Goal: Contribute content: Add original content to the website for others to see

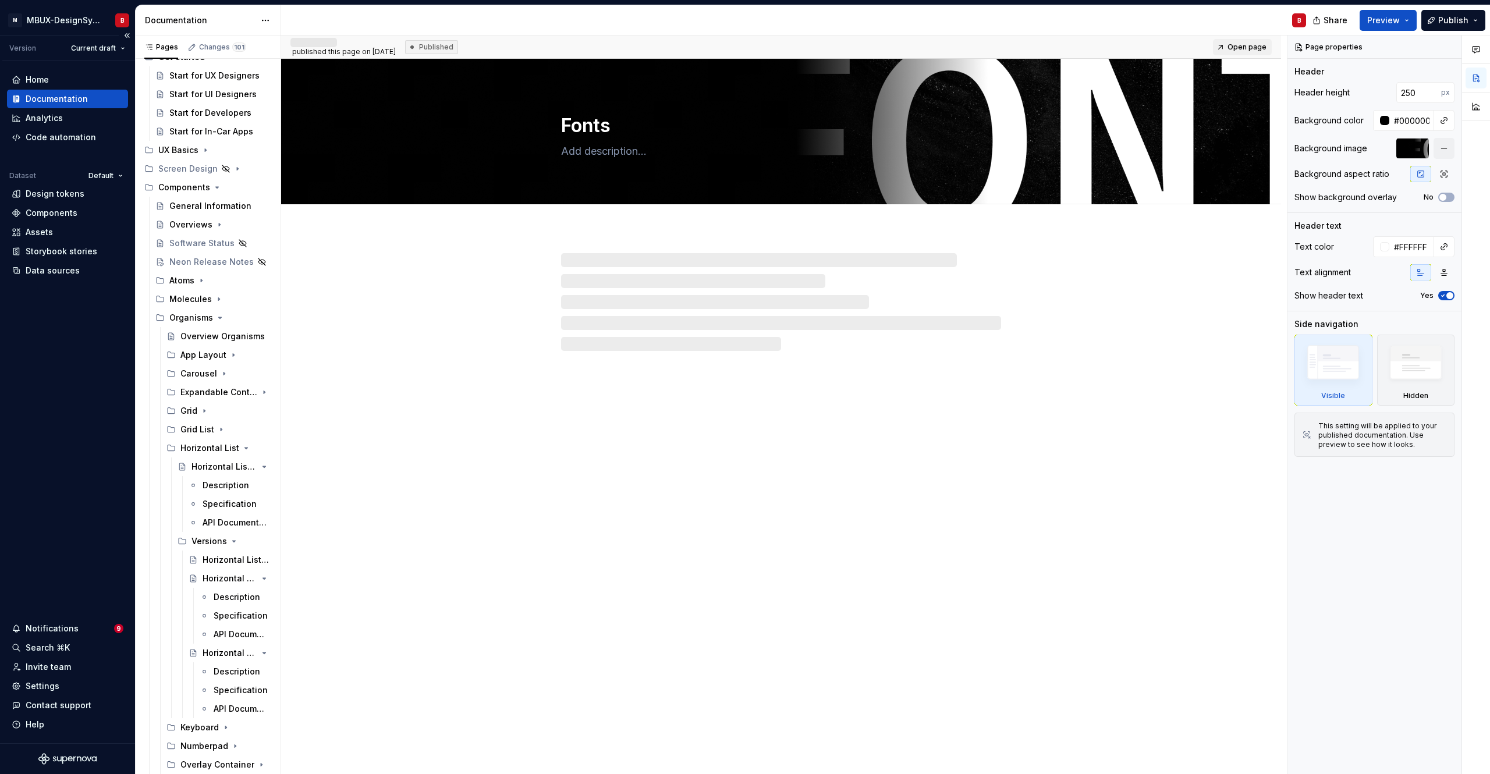
scroll to position [122, 0]
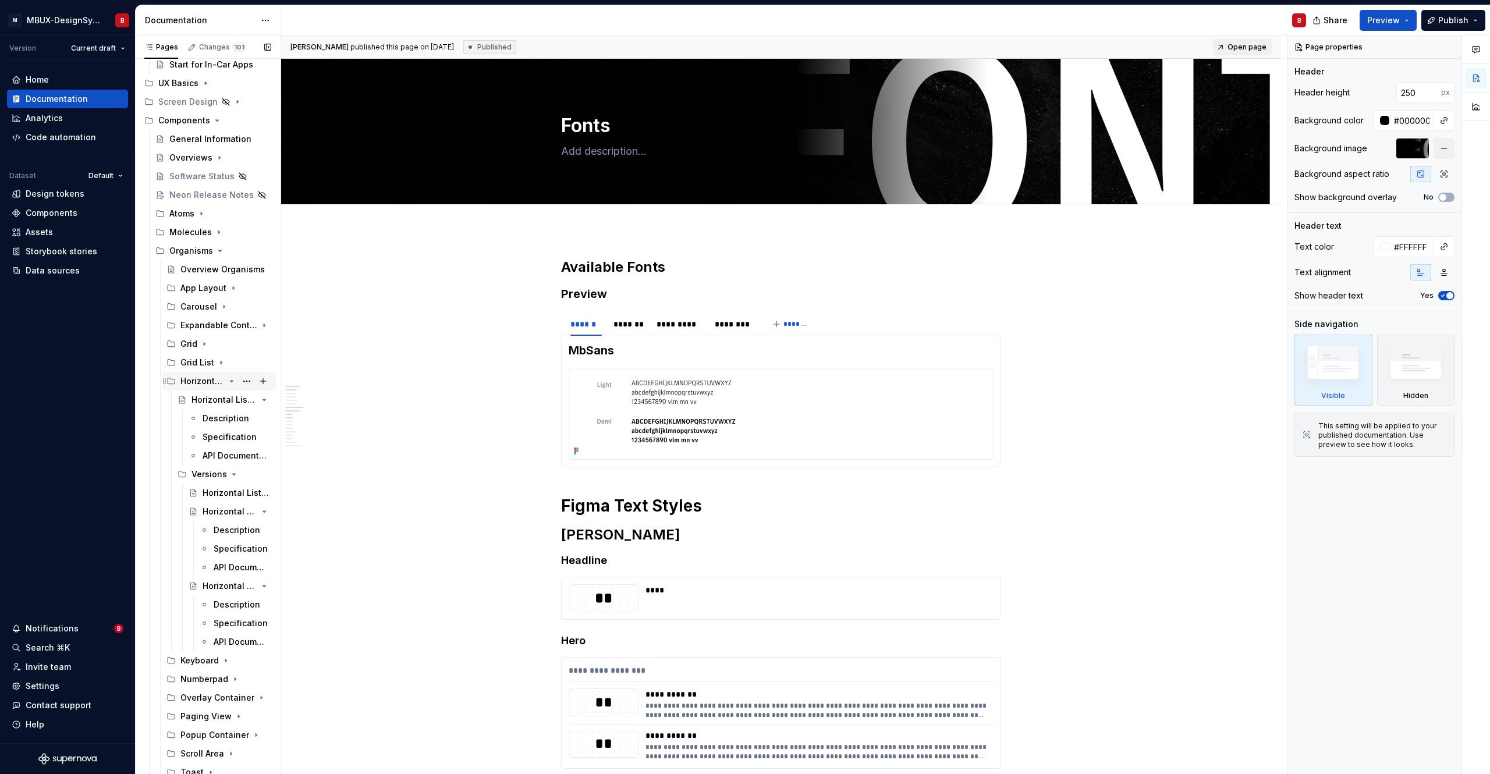
click at [231, 381] on icon "Page tree" at bounding box center [232, 381] width 3 height 1
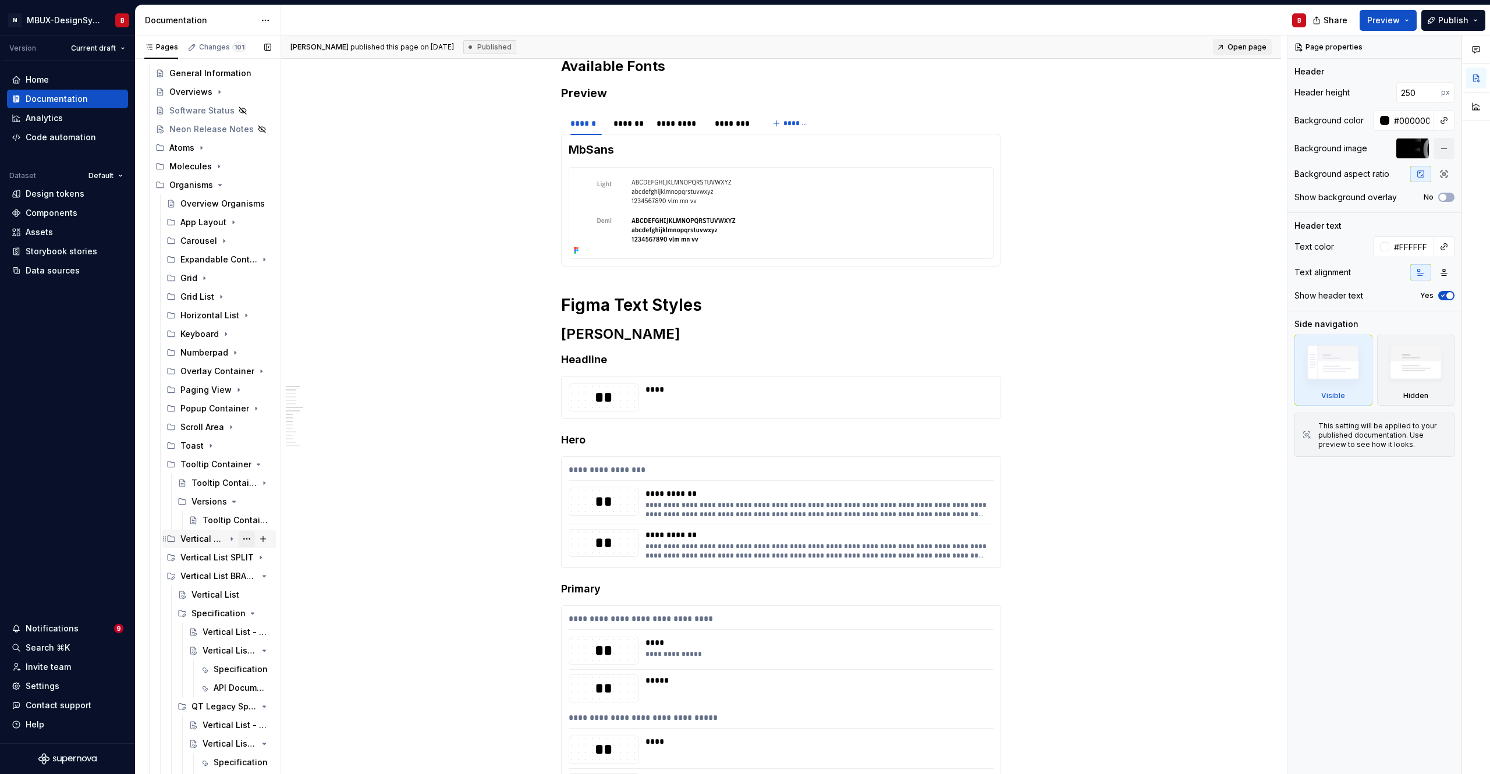
scroll to position [201, 0]
drag, startPoint x: 226, startPoint y: 563, endPoint x: 269, endPoint y: 538, distance: 49.5
click at [231, 544] on icon "Page tree" at bounding box center [232, 563] width 3 height 1
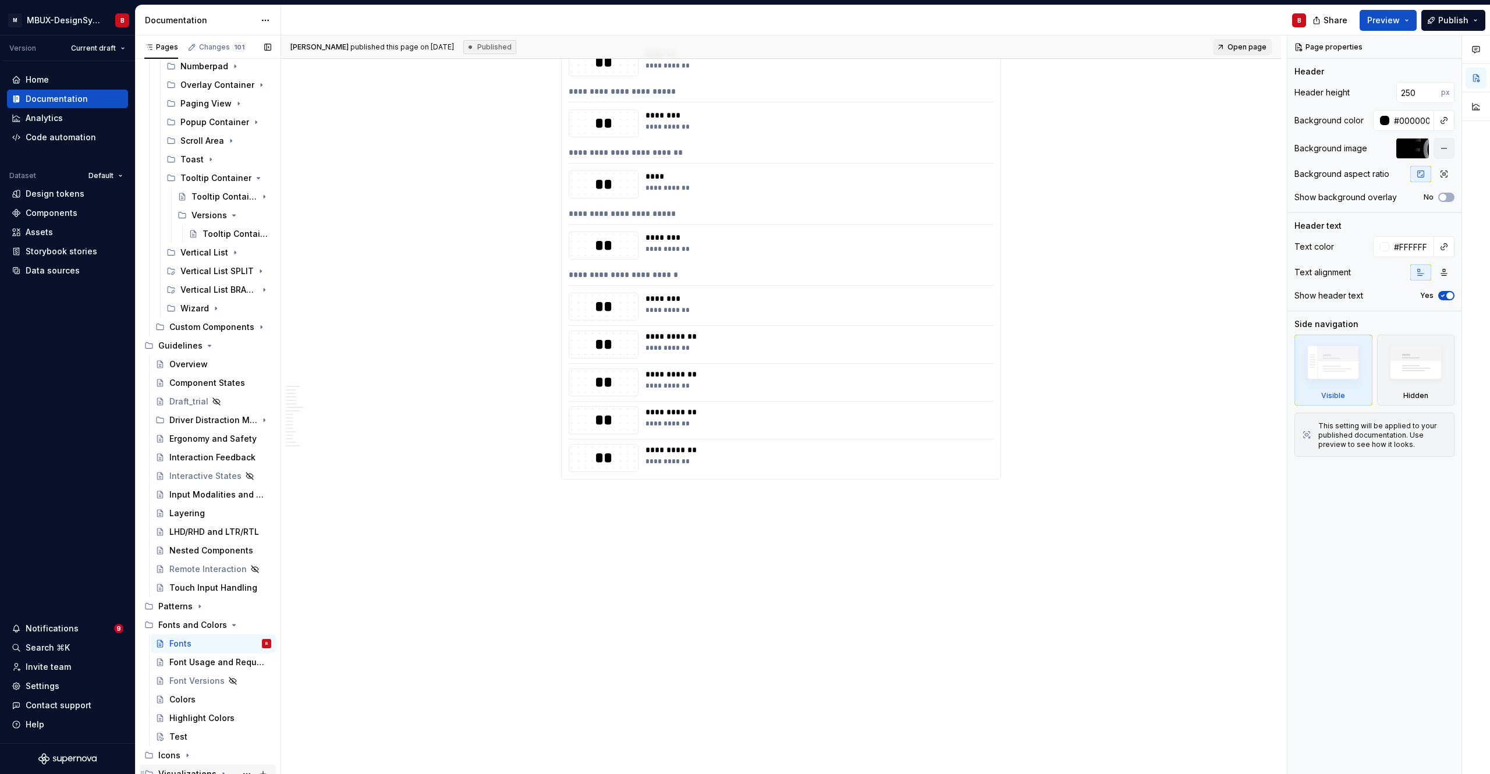
scroll to position [420, 0]
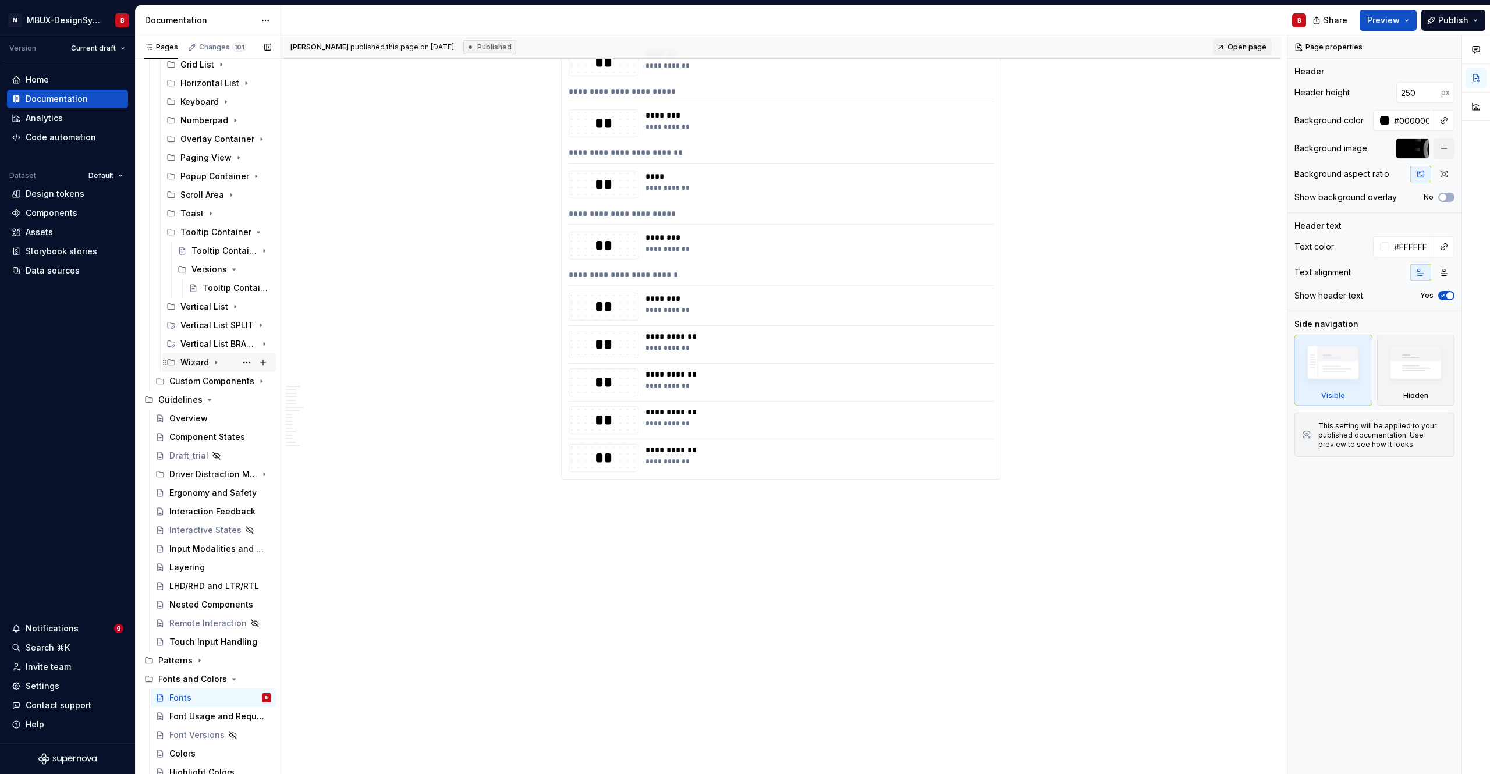
click at [208, 399] on icon "Page tree" at bounding box center [209, 399] width 3 height 1
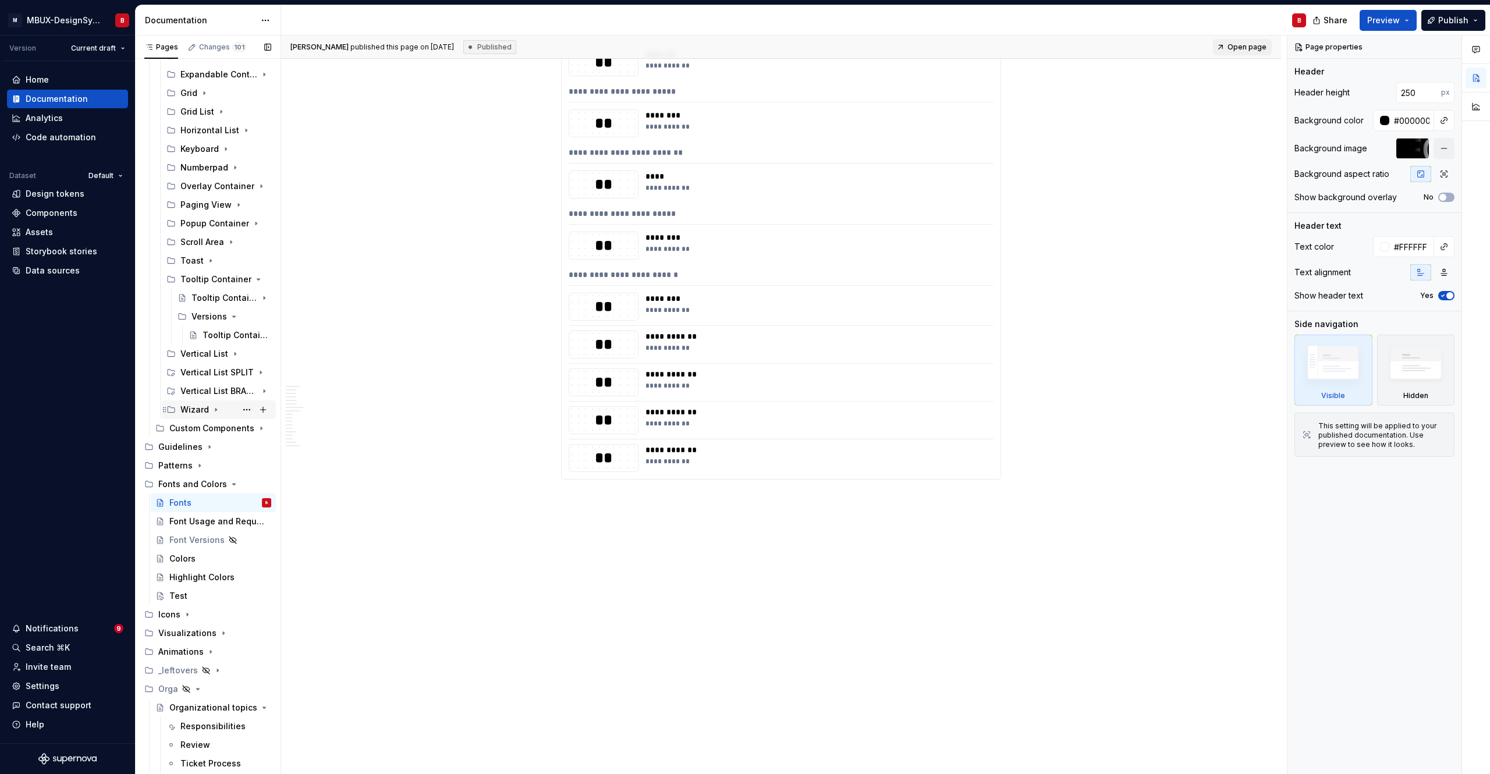
scroll to position [370, 0]
click at [228, 282] on icon "Page tree" at bounding box center [231, 282] width 9 height 9
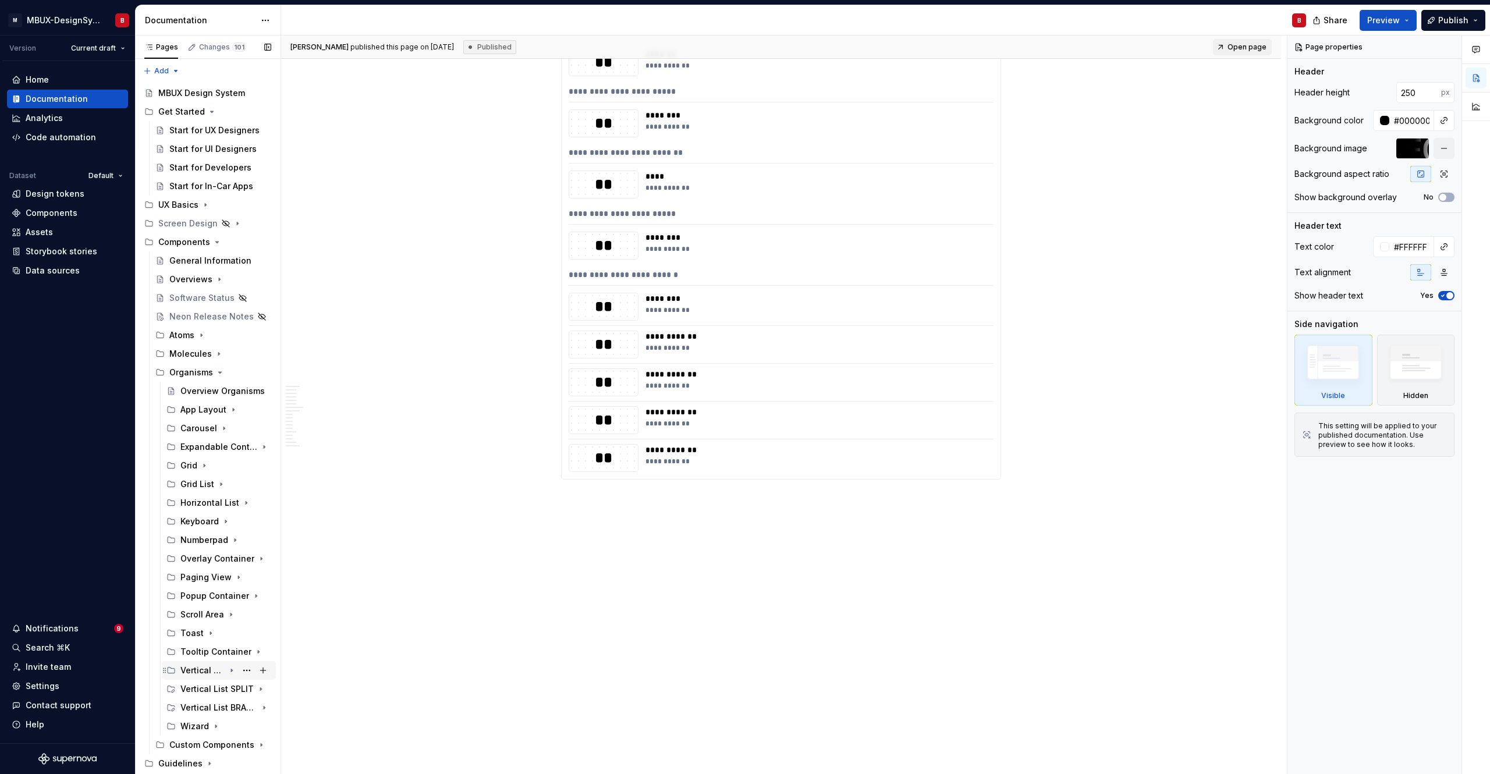
scroll to position [0, 0]
click at [220, 373] on icon "Page tree" at bounding box center [220, 373] width 3 height 1
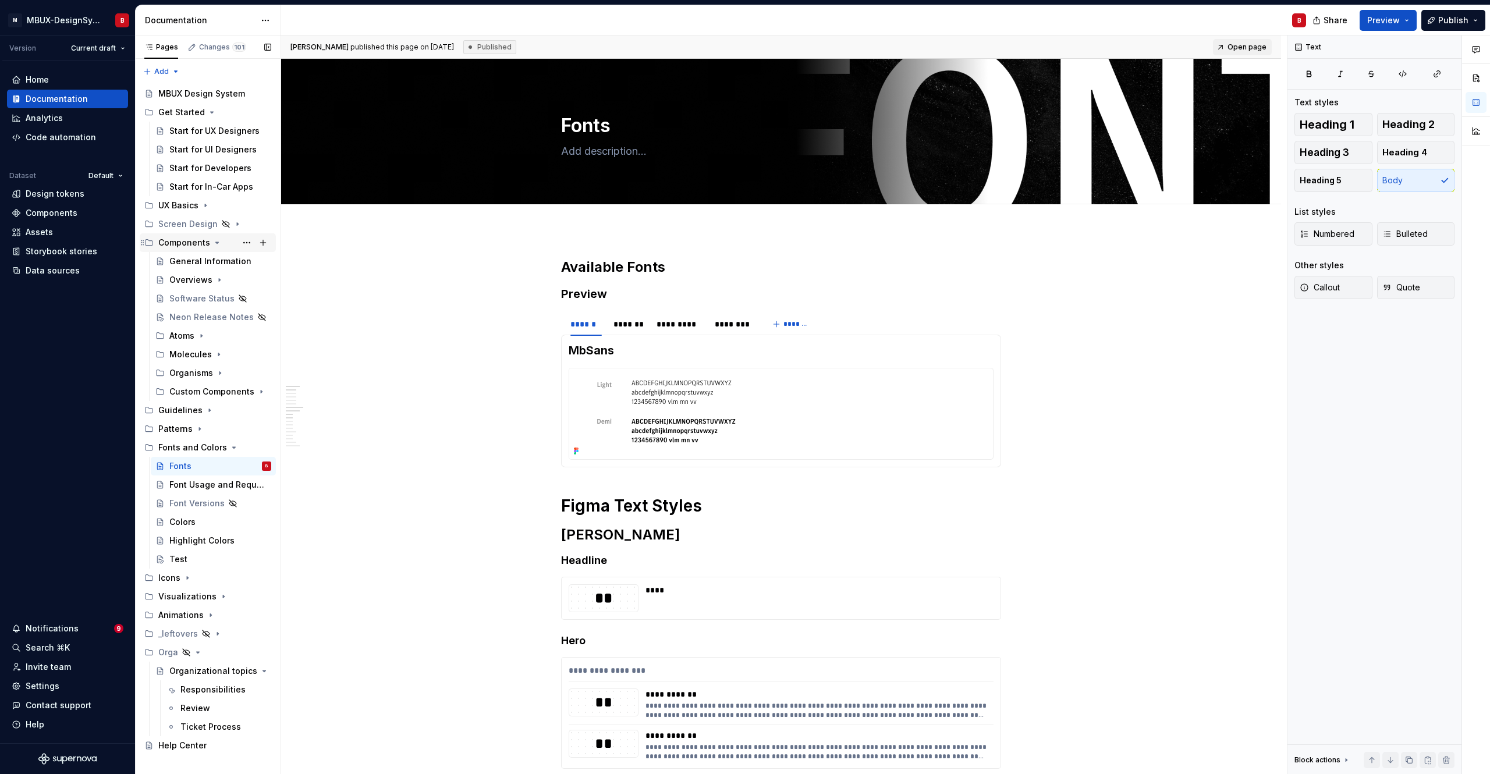
click at [189, 246] on div "Components" at bounding box center [184, 243] width 52 height 12
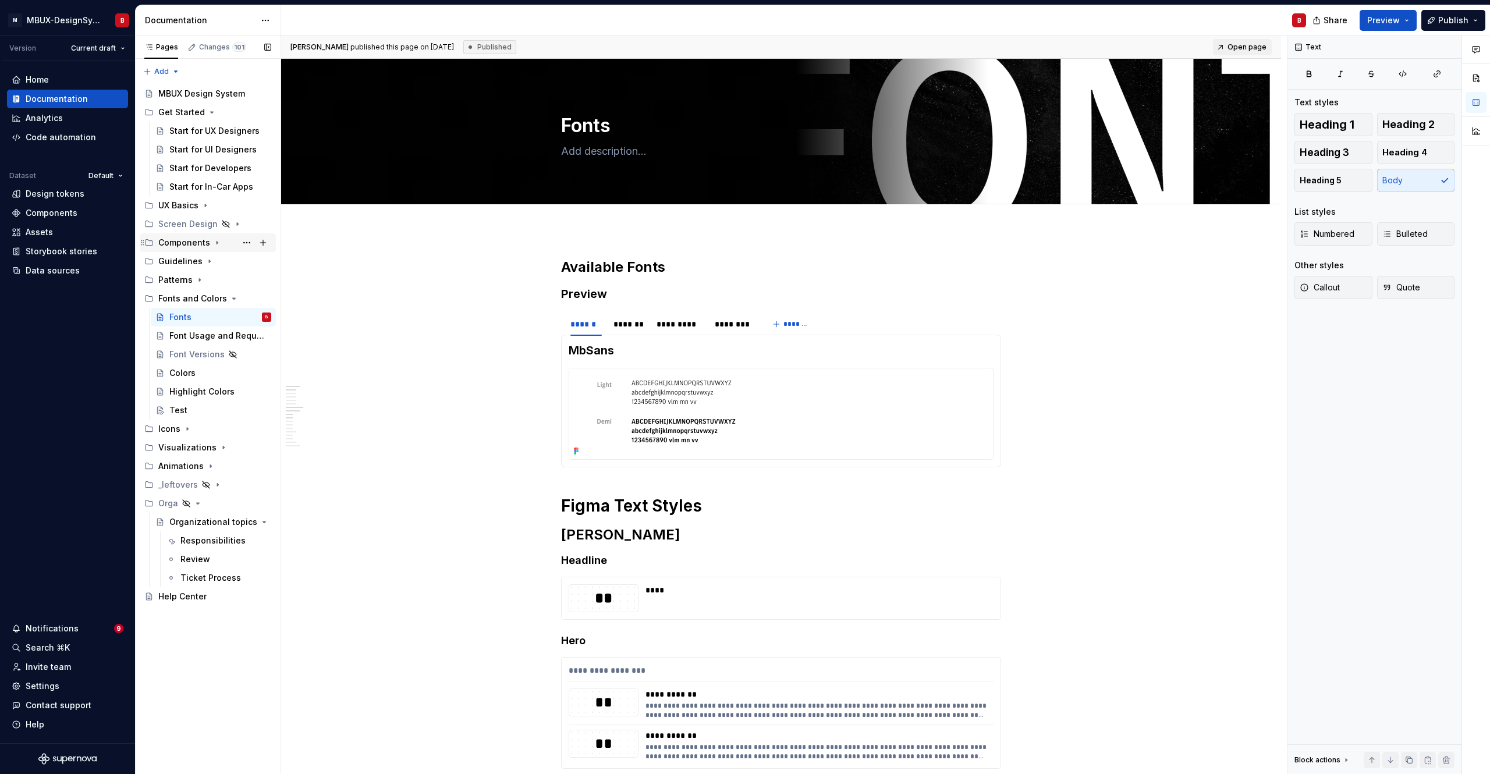
click at [189, 246] on div "Components" at bounding box center [184, 243] width 52 height 12
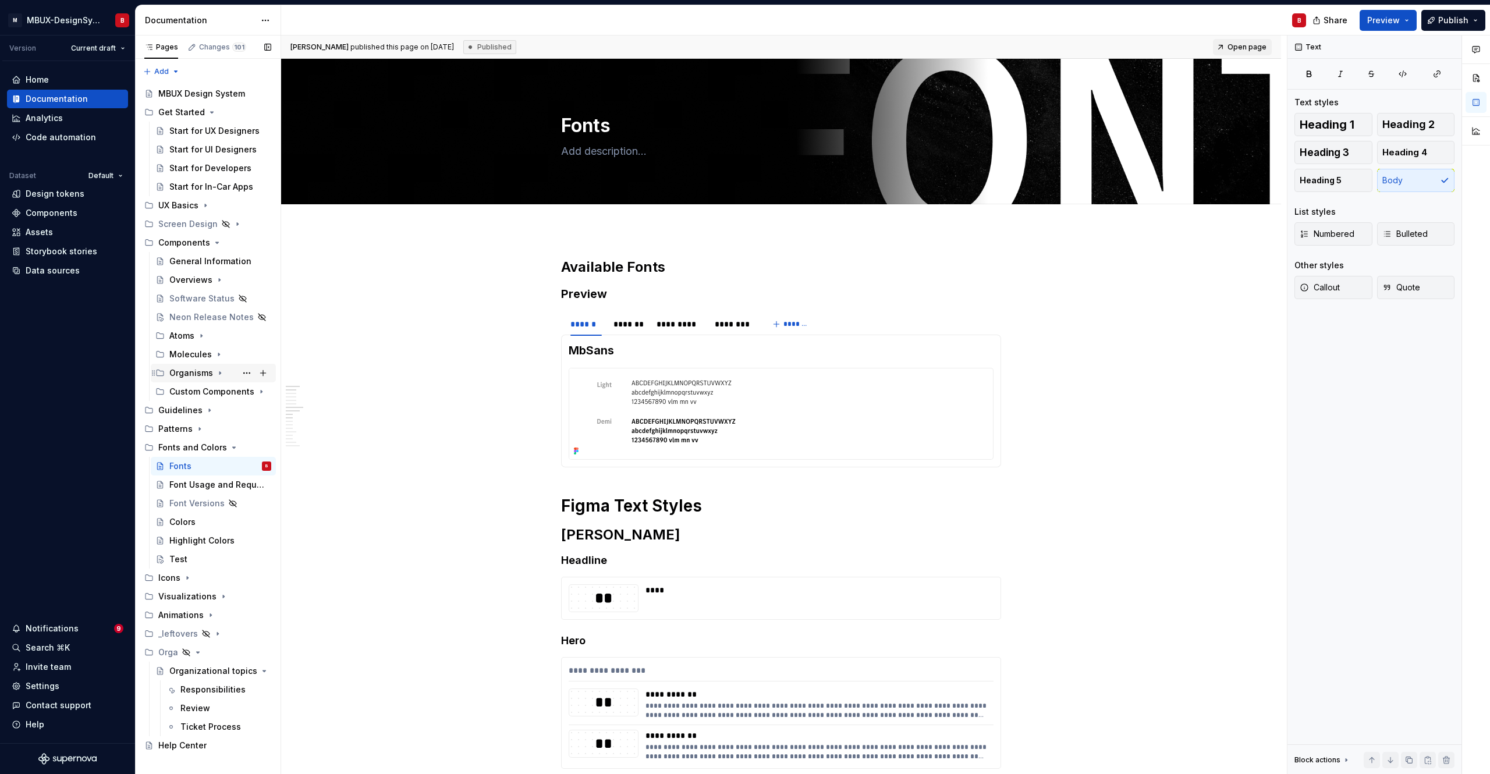
click at [194, 373] on div "Organisms" at bounding box center [191, 373] width 44 height 12
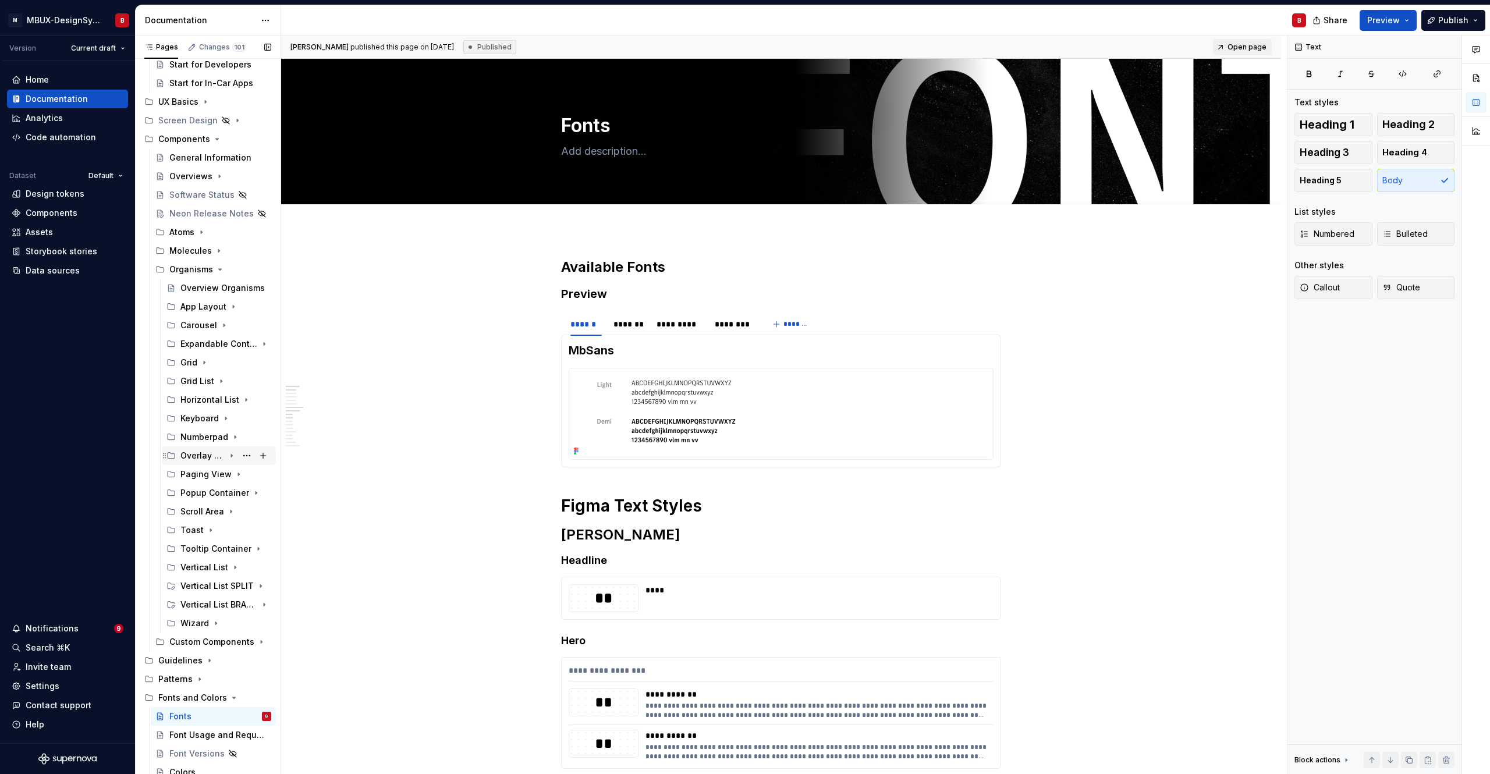
scroll to position [105, 0]
click at [205, 435] on div "Numberpad" at bounding box center [202, 436] width 44 height 12
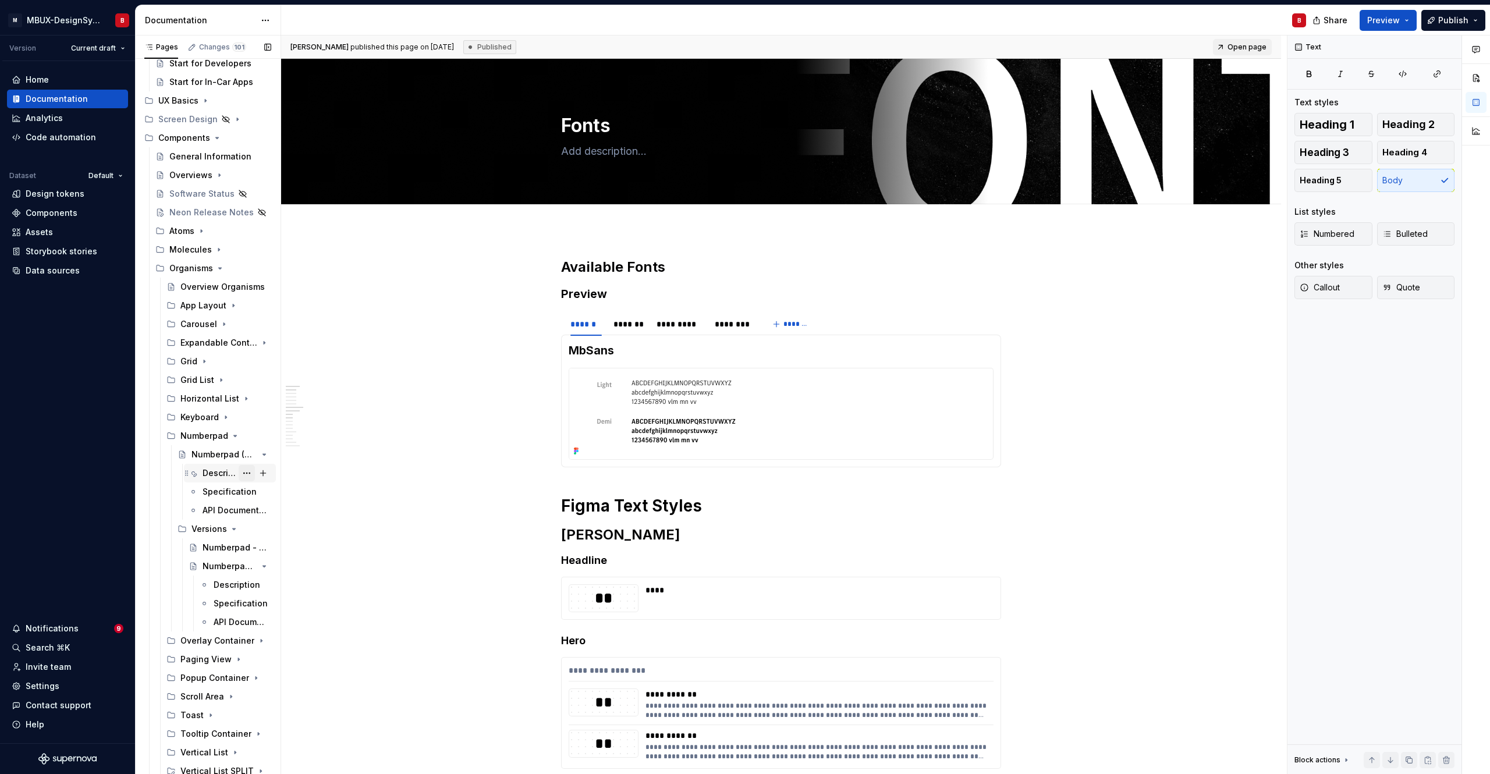
drag, startPoint x: 210, startPoint y: 473, endPoint x: 248, endPoint y: 473, distance: 38.4
click at [210, 473] on div "Description" at bounding box center [220, 473] width 34 height 12
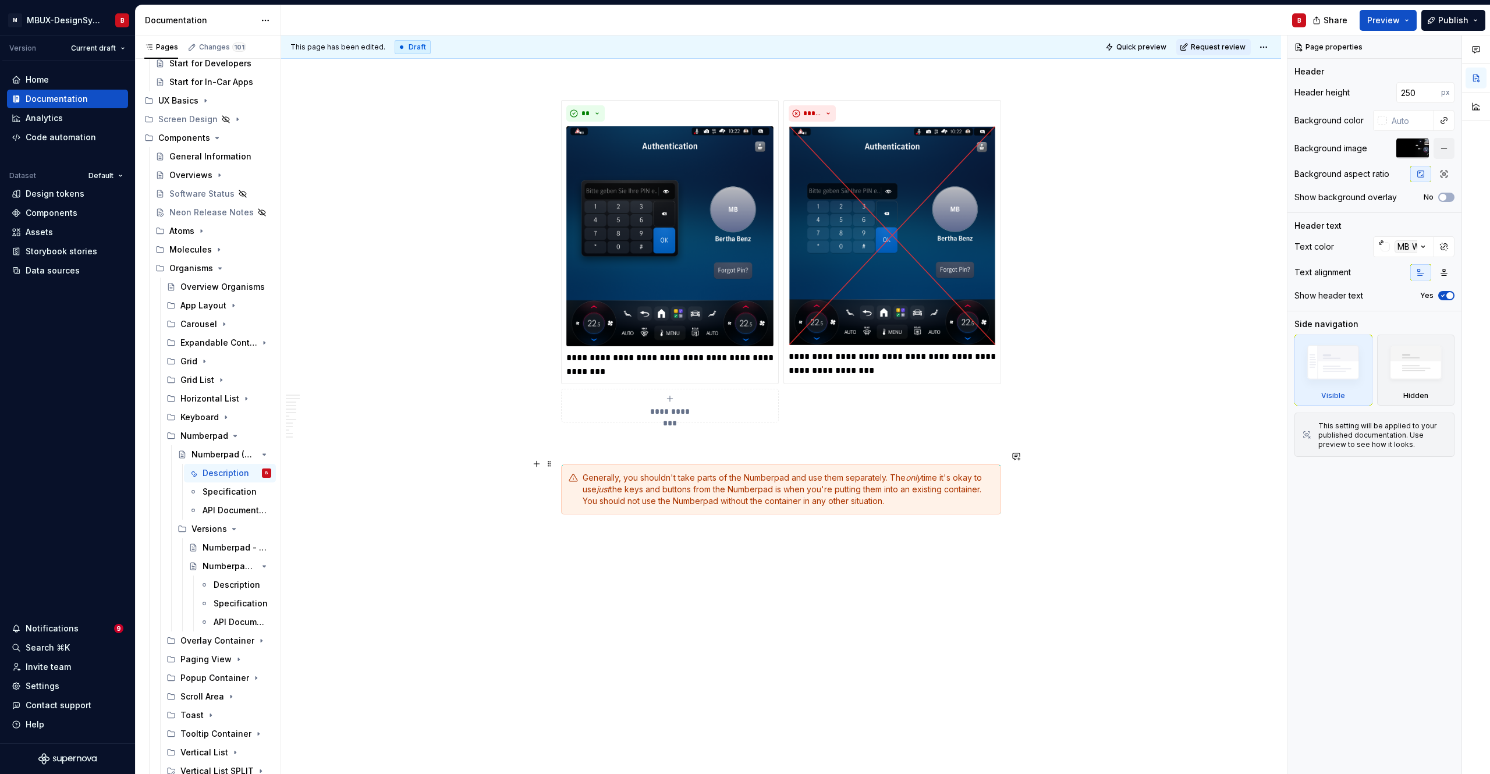
scroll to position [2659, 0]
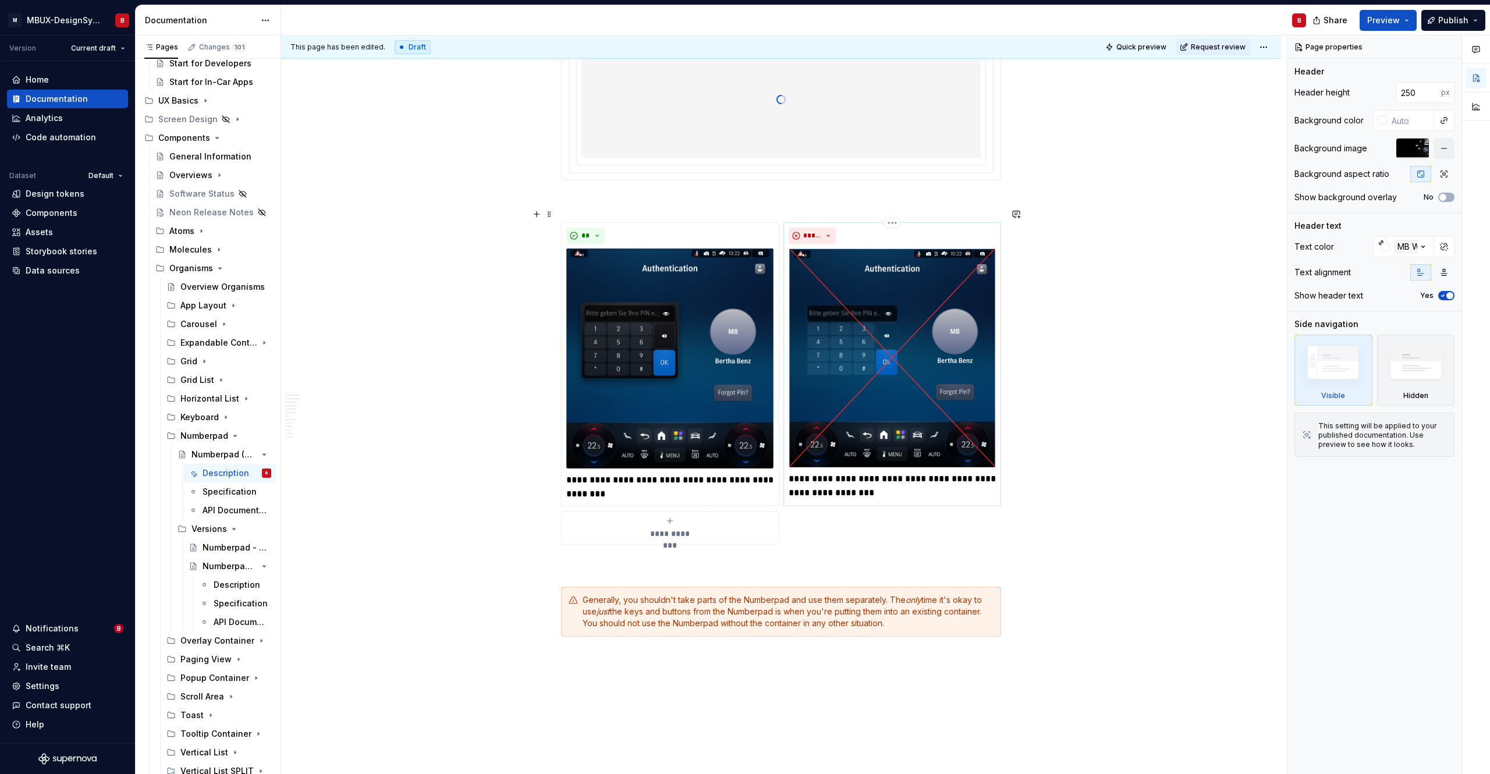
click at [858, 388] on img at bounding box center [892, 358] width 207 height 219
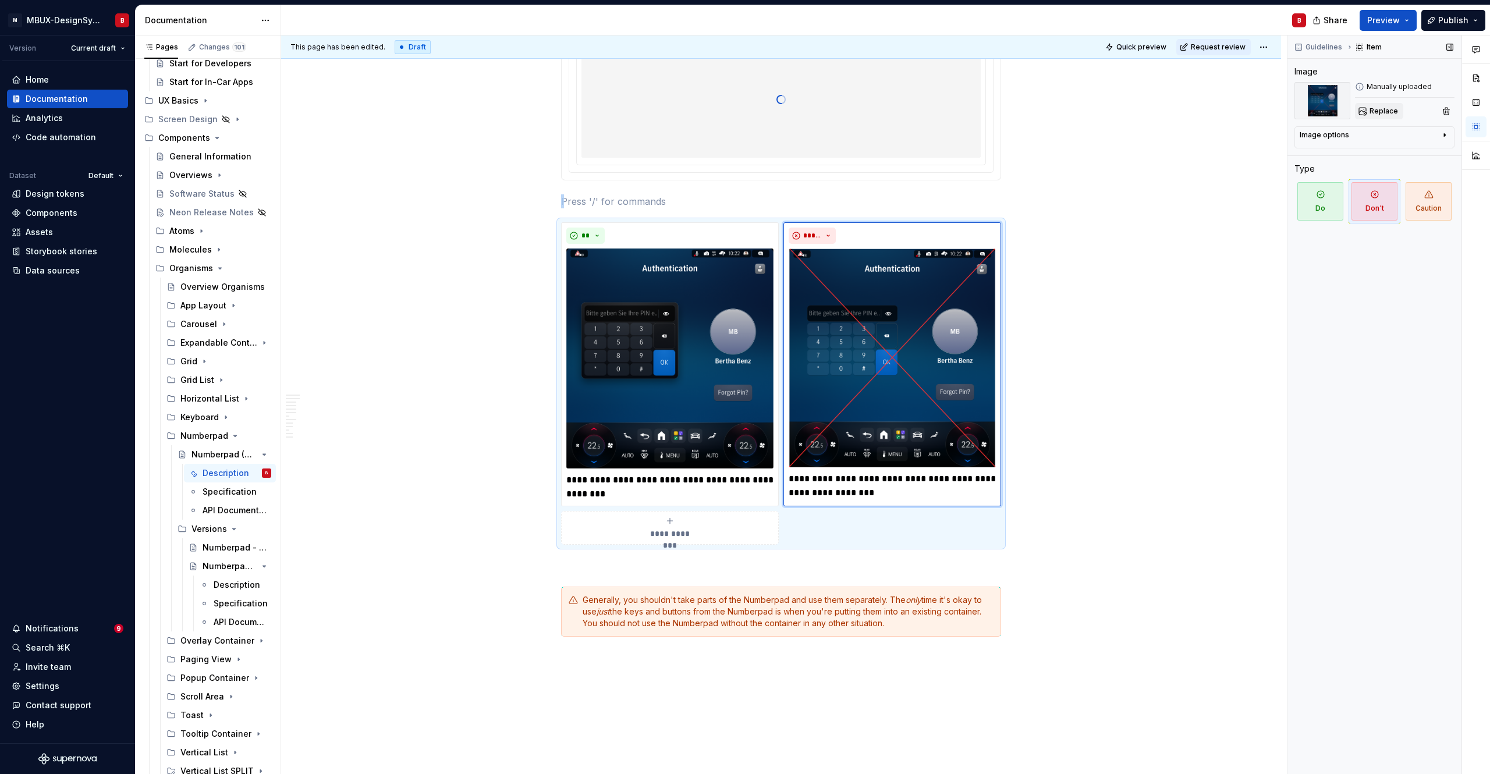
click at [1005, 114] on button "Replace" at bounding box center [1379, 111] width 48 height 16
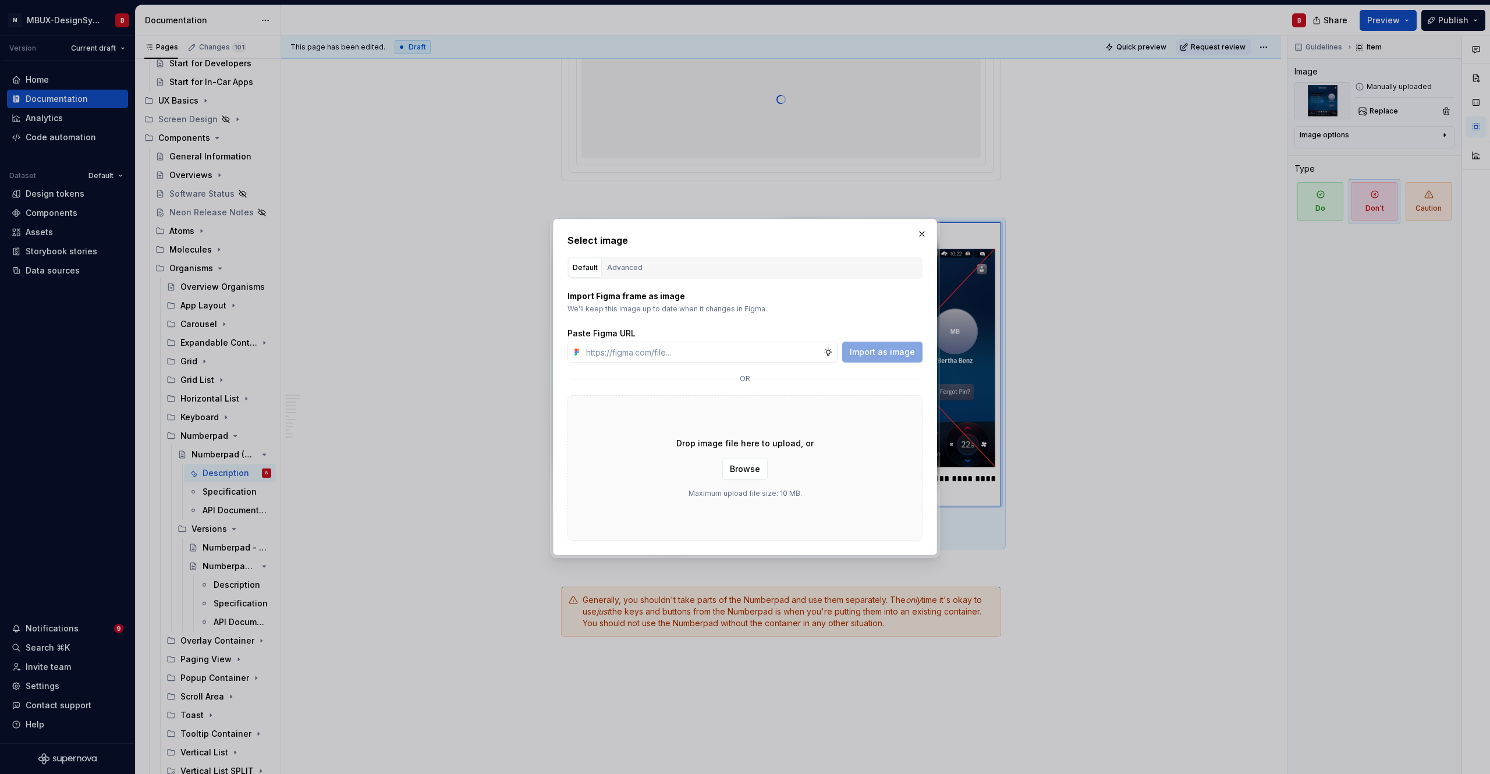
type textarea "*"
click at [627, 271] on div "Advanced" at bounding box center [625, 268] width 36 height 12
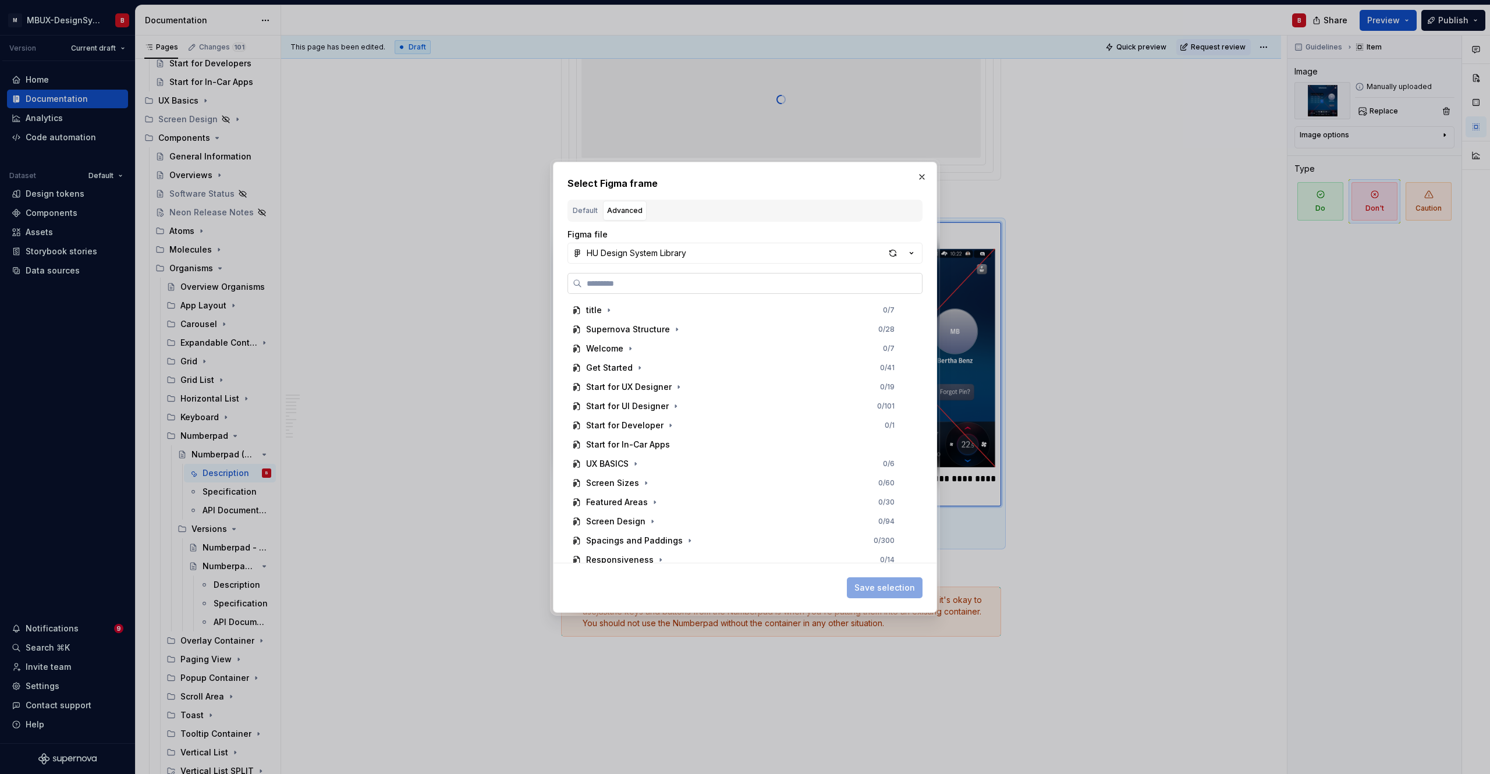
click at [621, 288] on input "search" at bounding box center [752, 284] width 340 height 12
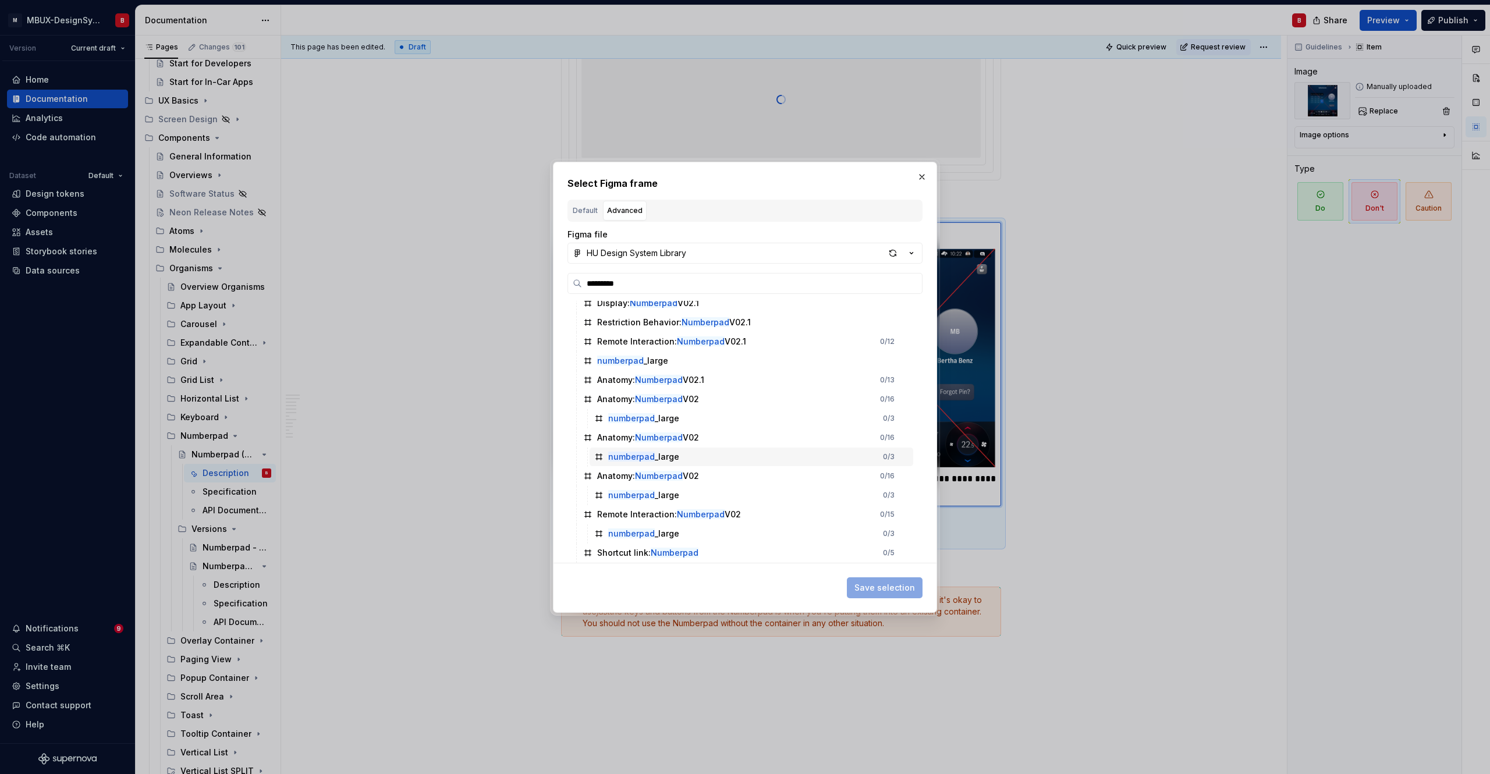
scroll to position [785, 0]
click at [588, 283] on input "*********" at bounding box center [752, 284] width 340 height 12
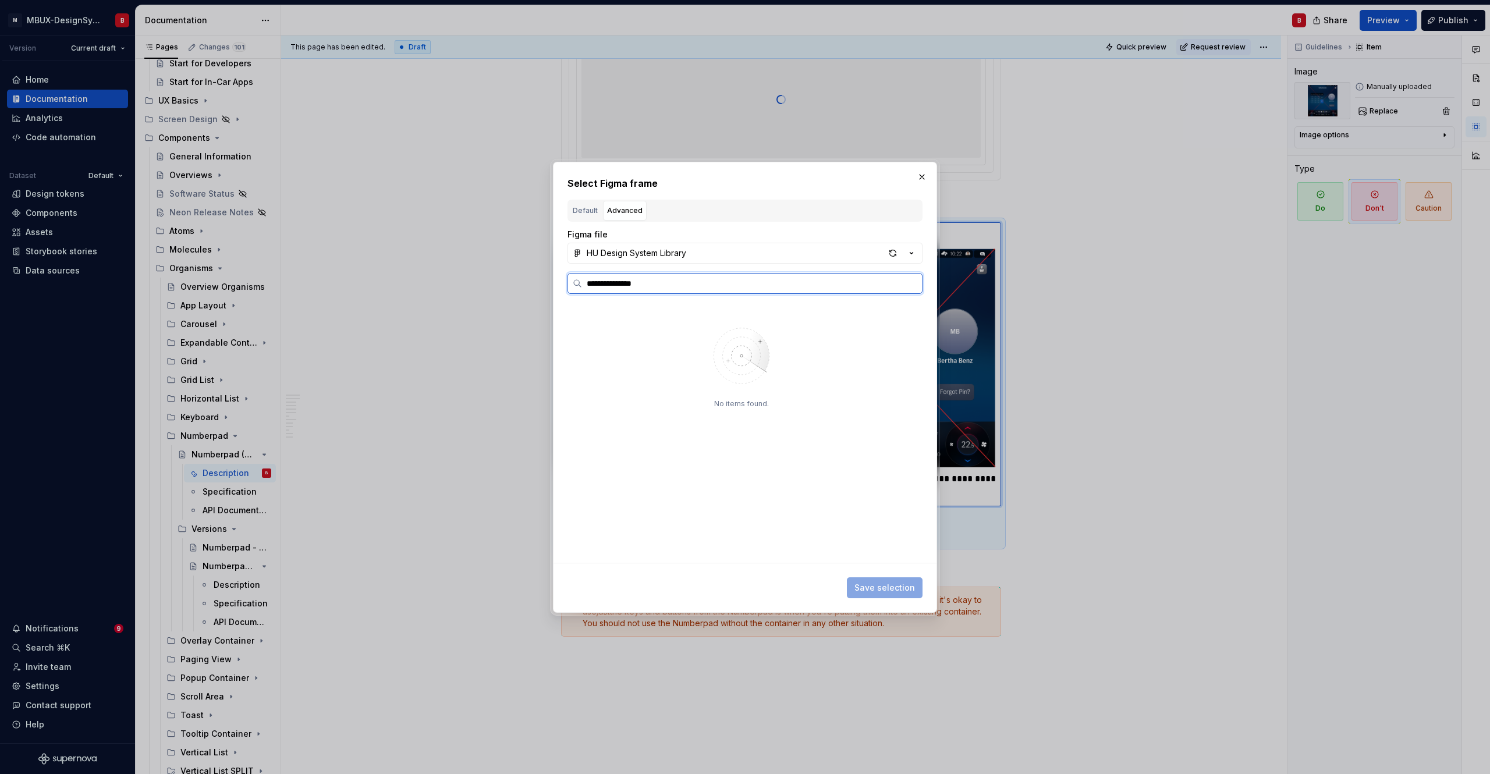
click at [679, 287] on input "**********" at bounding box center [752, 284] width 340 height 12
type input "**********"
click at [893, 254] on div "button" at bounding box center [893, 253] width 16 height 16
click at [888, 251] on div "button" at bounding box center [893, 253] width 16 height 16
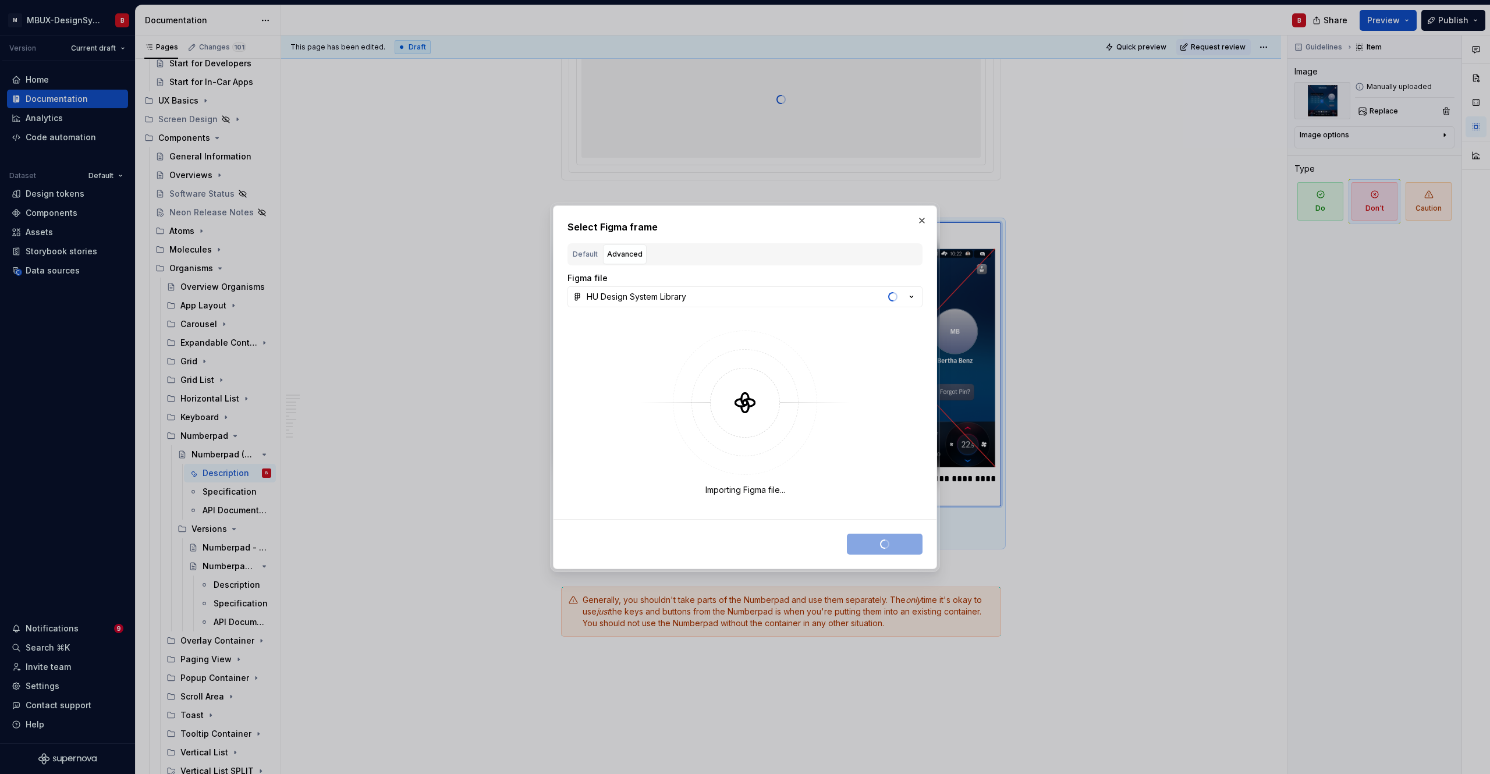
type textarea "*"
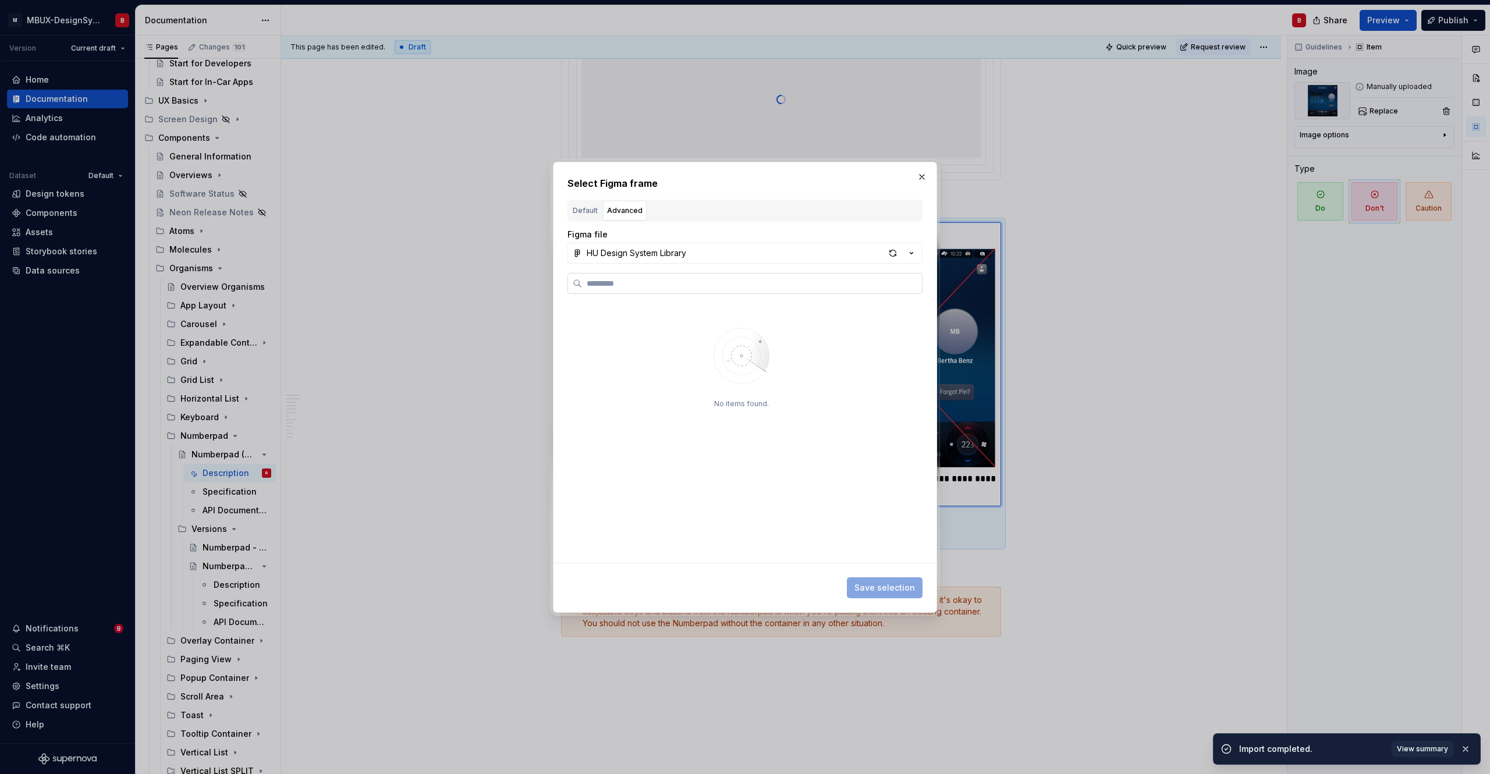
click at [673, 285] on input "search" at bounding box center [752, 284] width 340 height 12
type input "****"
type textarea "*"
type input "******"
type textarea "*"
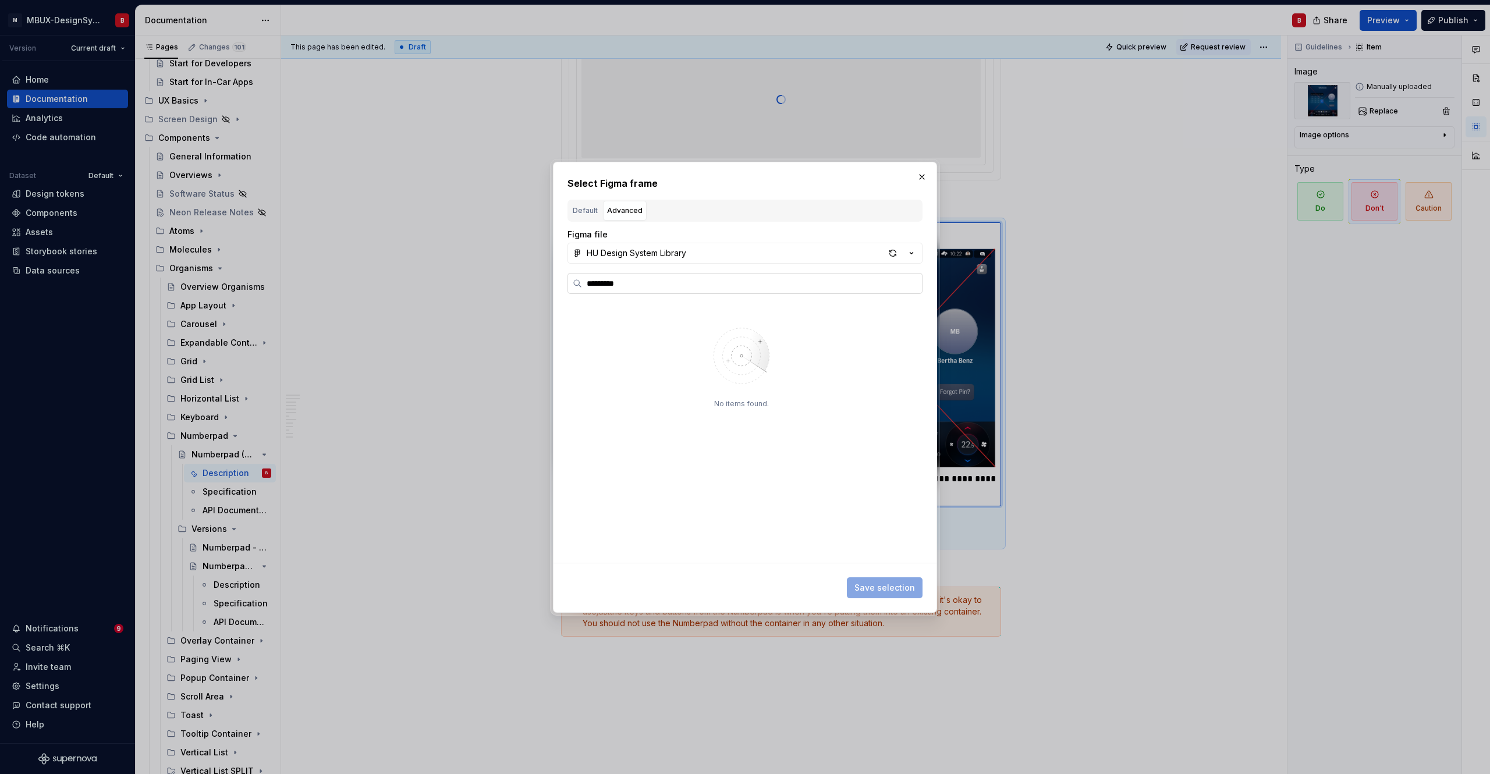
type input "*********"
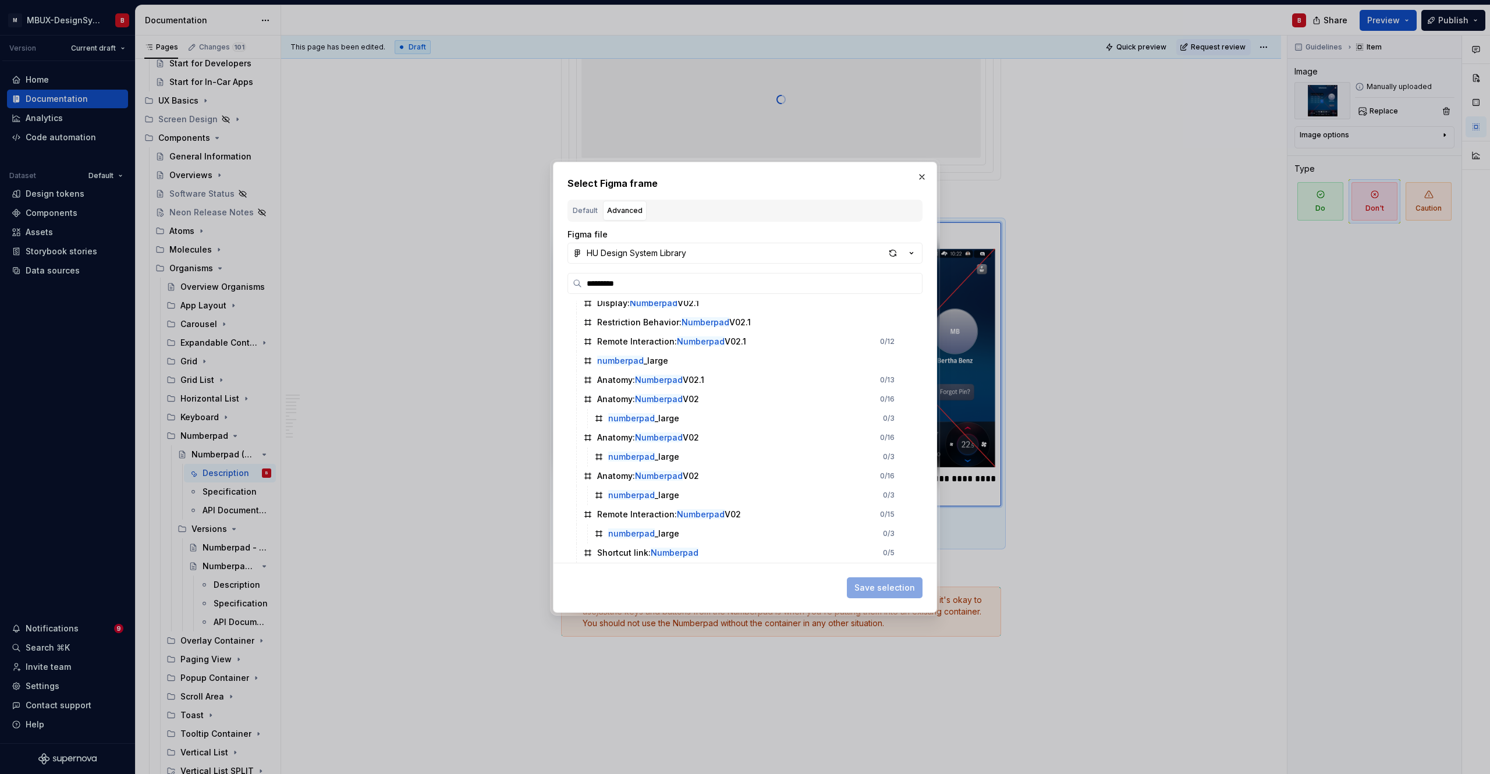
scroll to position [793, 0]
click at [927, 172] on button "button" at bounding box center [922, 177] width 16 height 16
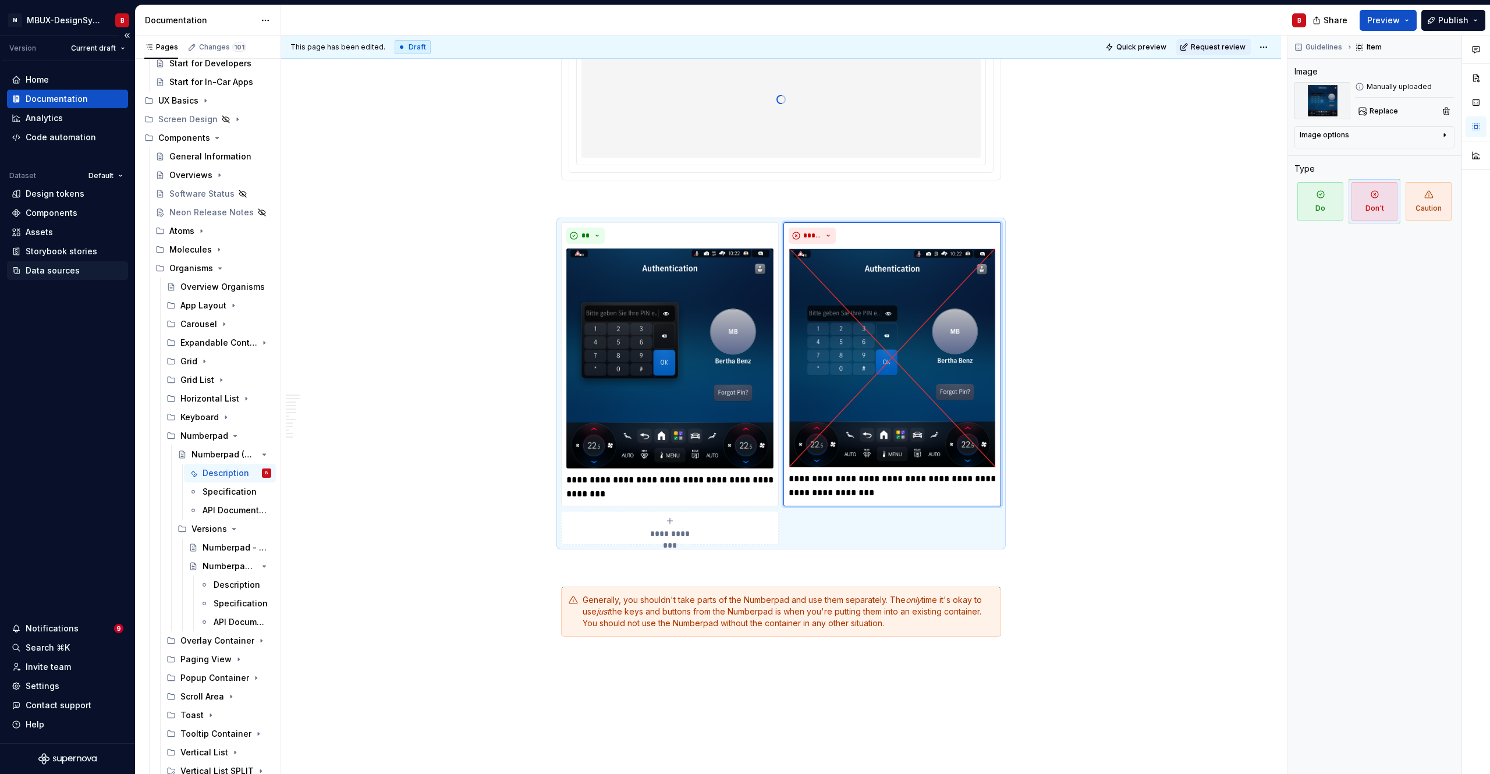
click at [48, 267] on div "Data sources" at bounding box center [53, 271] width 54 height 12
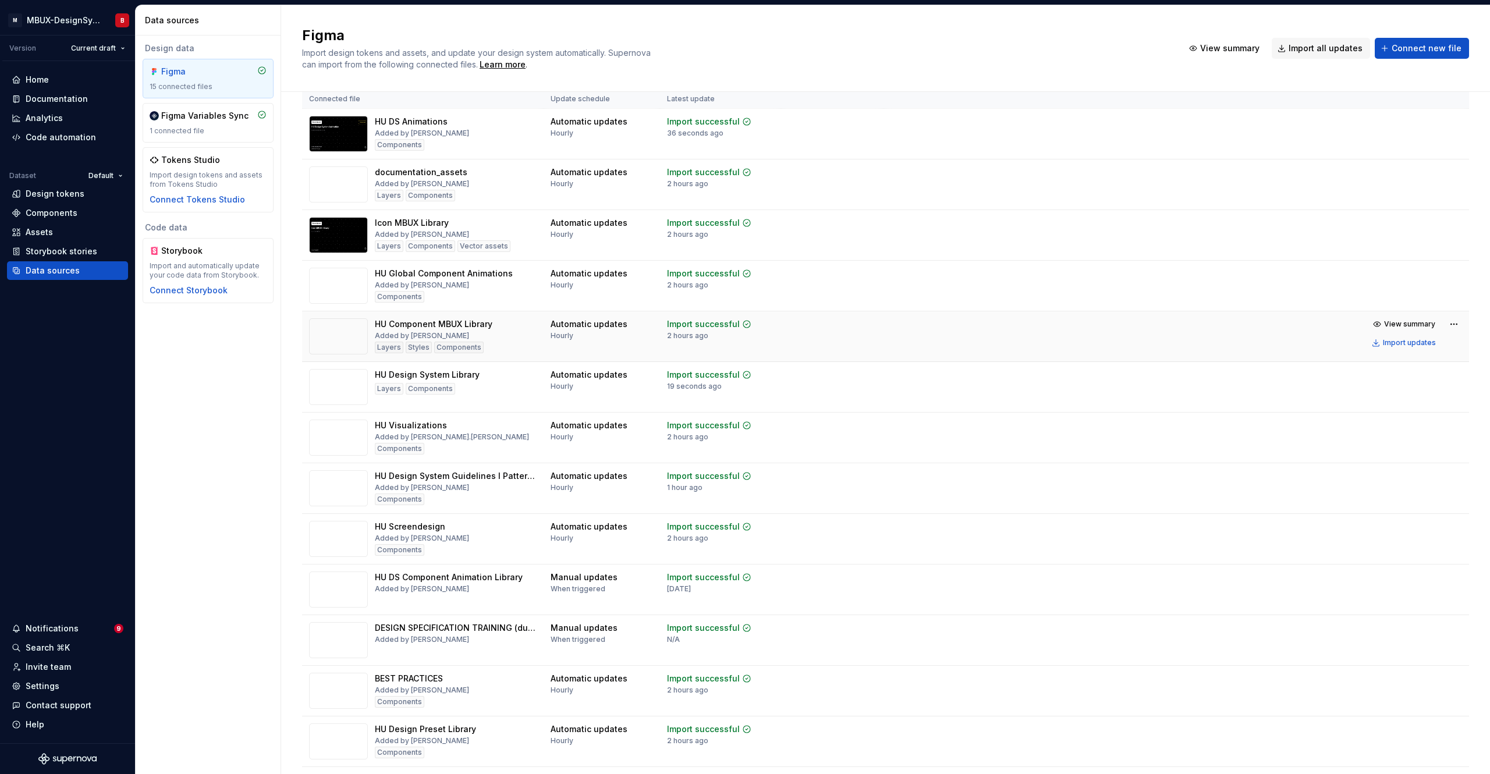
scroll to position [26, 0]
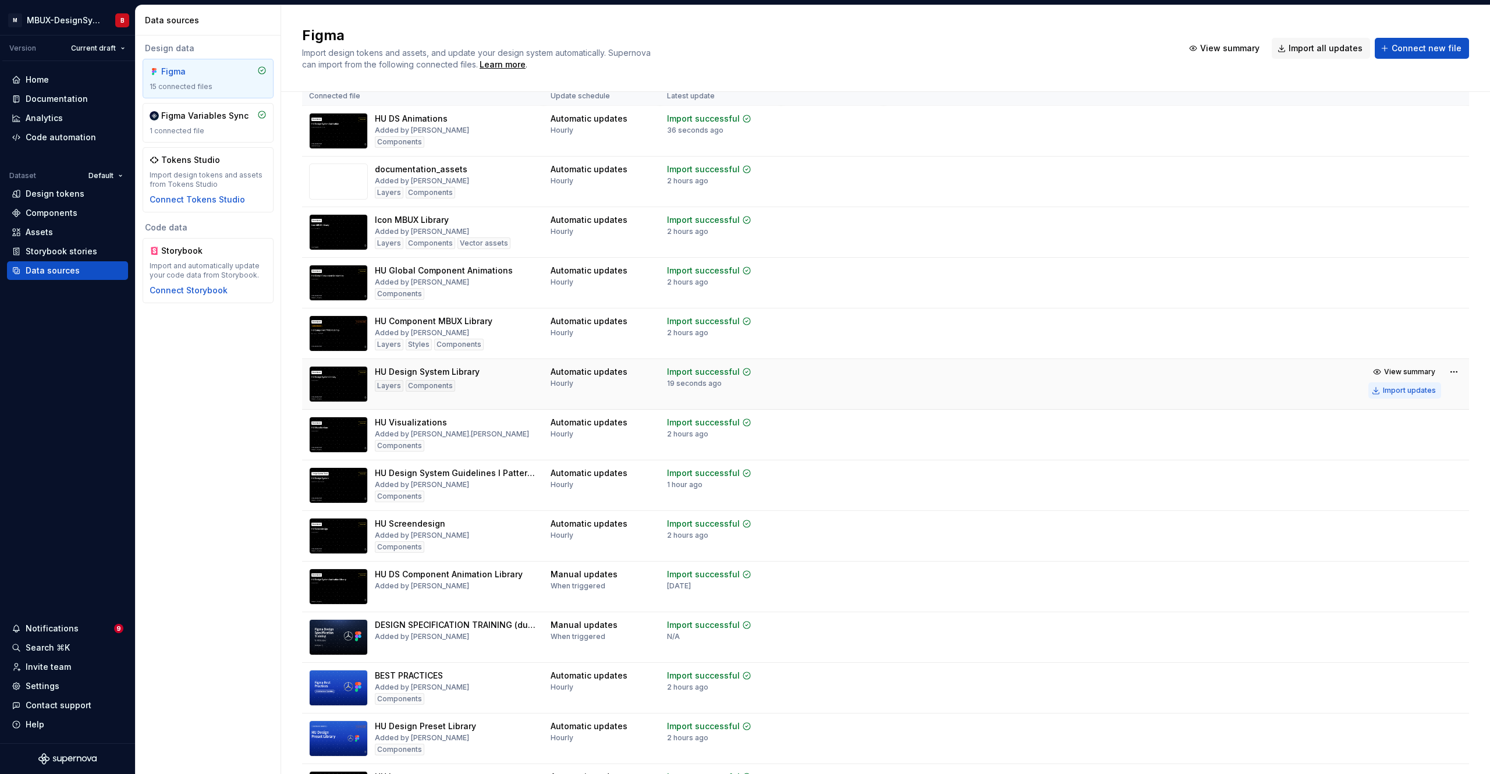
click at [1005, 389] on button "Import updates" at bounding box center [1404, 390] width 73 height 16
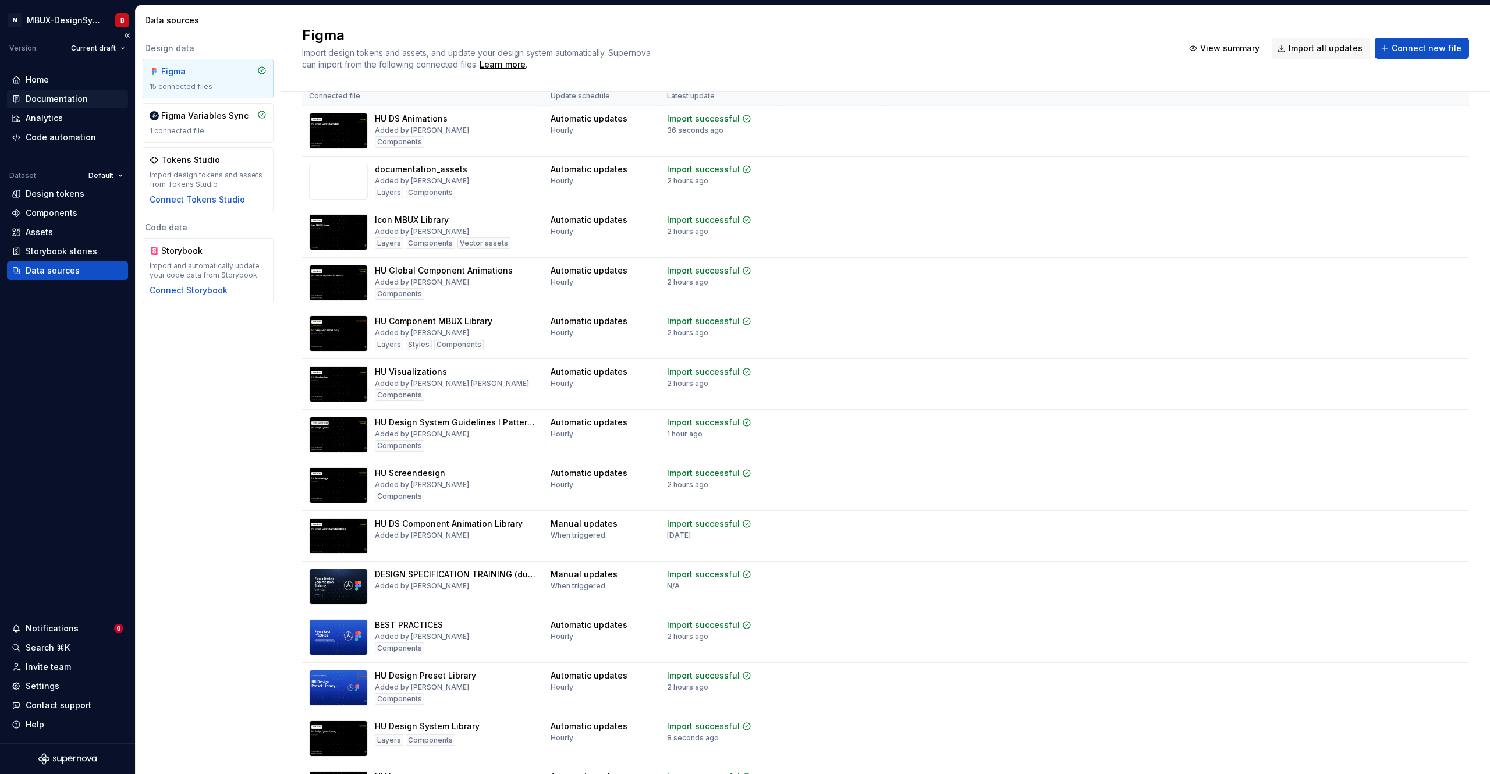
click at [42, 99] on div "Documentation" at bounding box center [57, 99] width 62 height 12
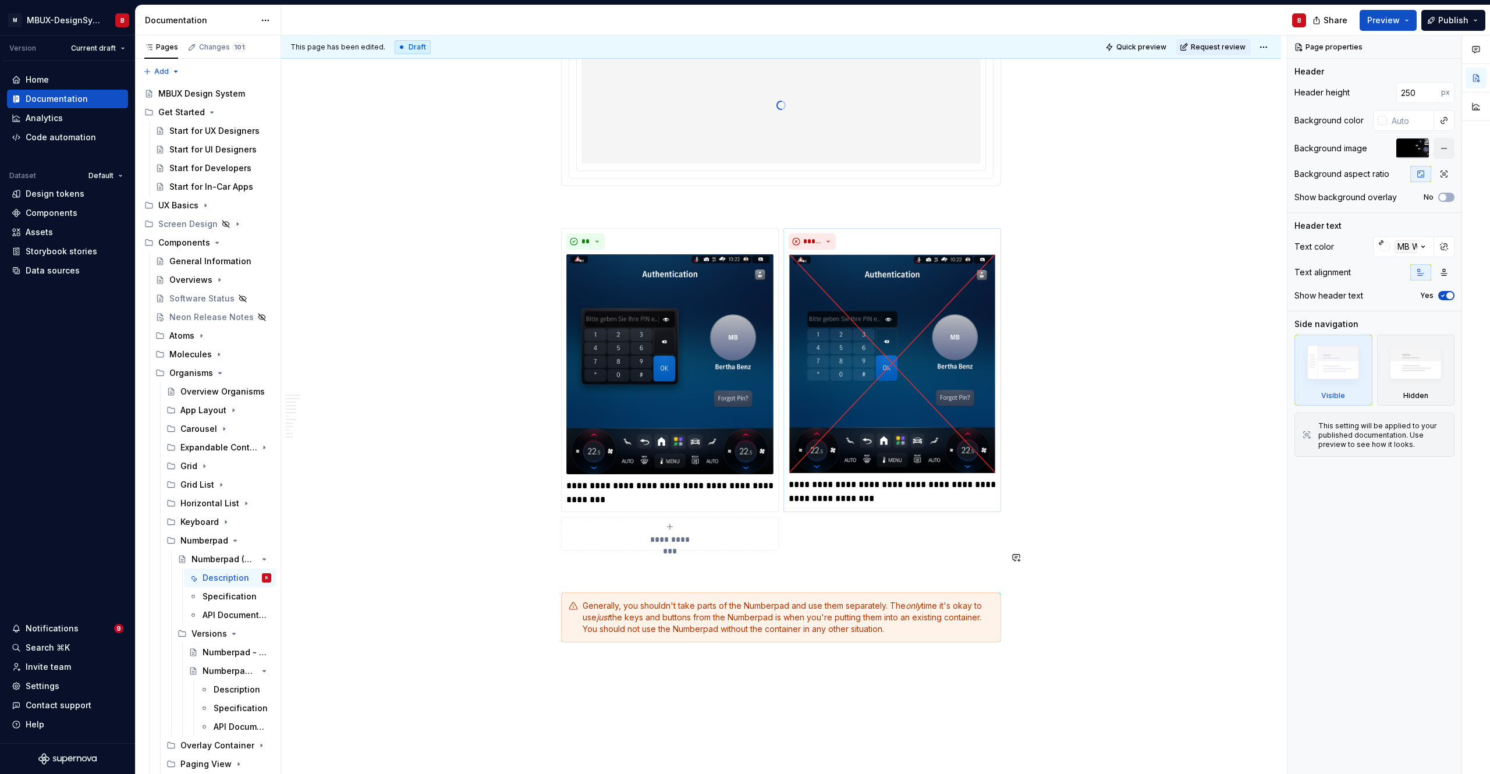
scroll to position [2633, 0]
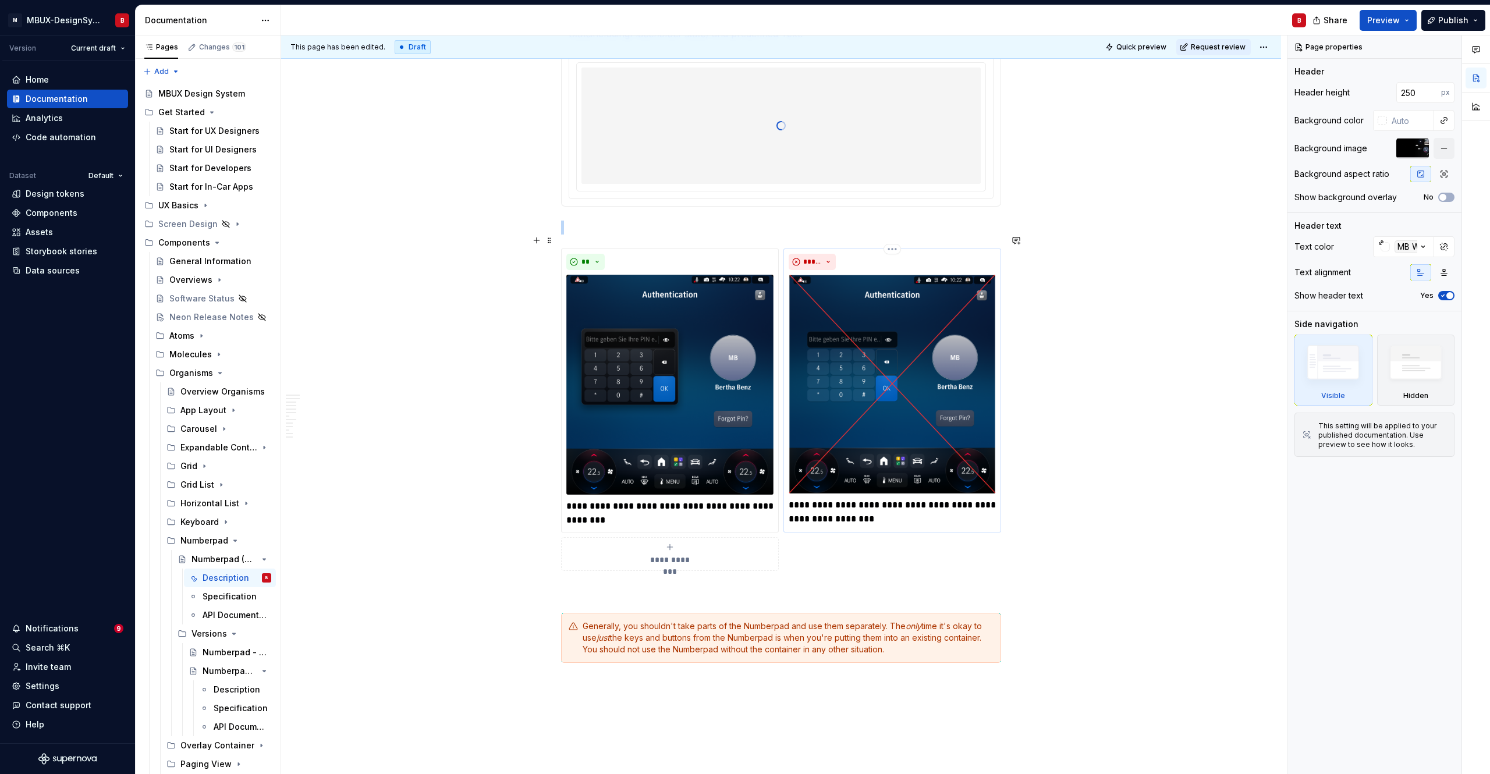
click at [932, 381] on img at bounding box center [892, 384] width 207 height 219
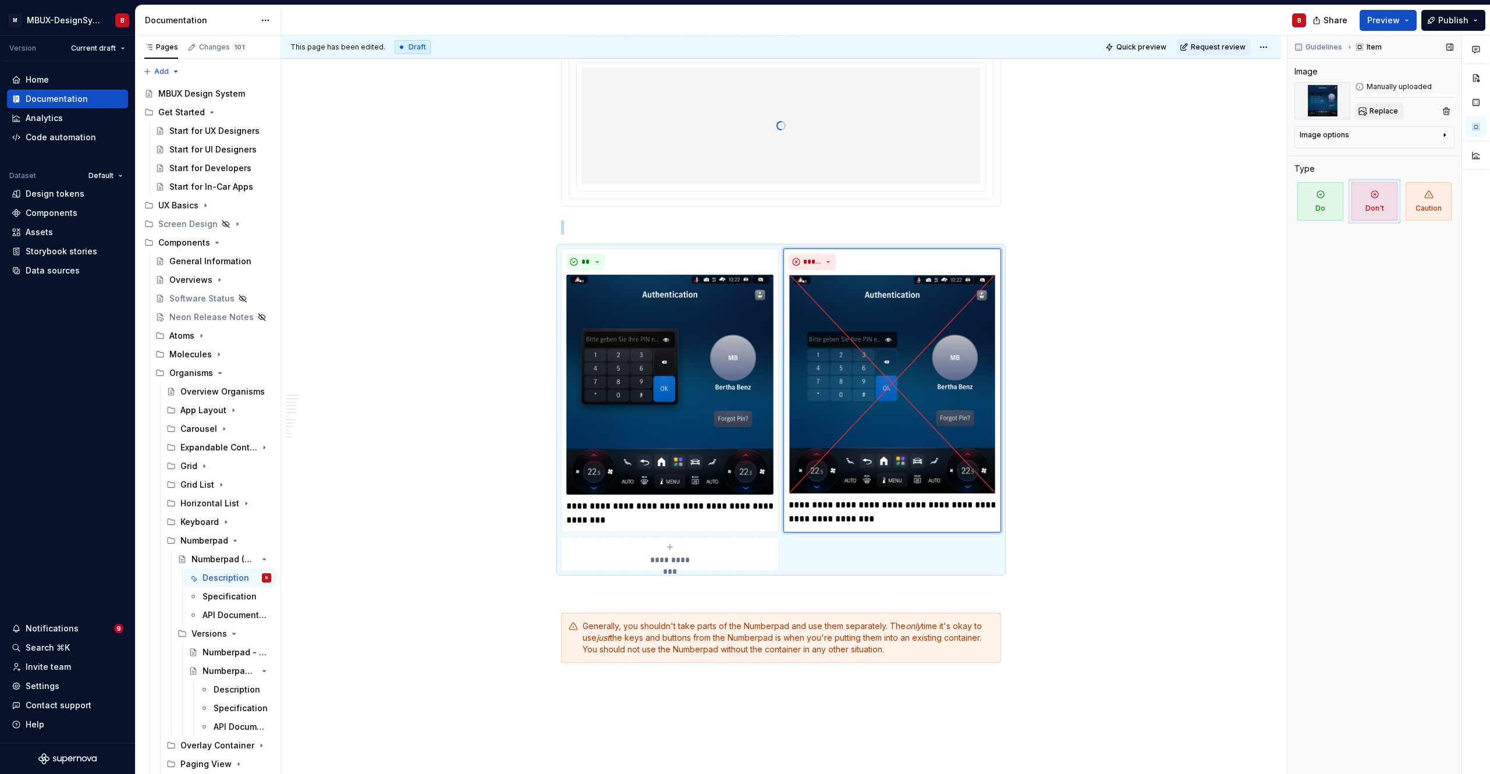
click at [1005, 112] on span "Replace" at bounding box center [1384, 111] width 29 height 9
type textarea "*"
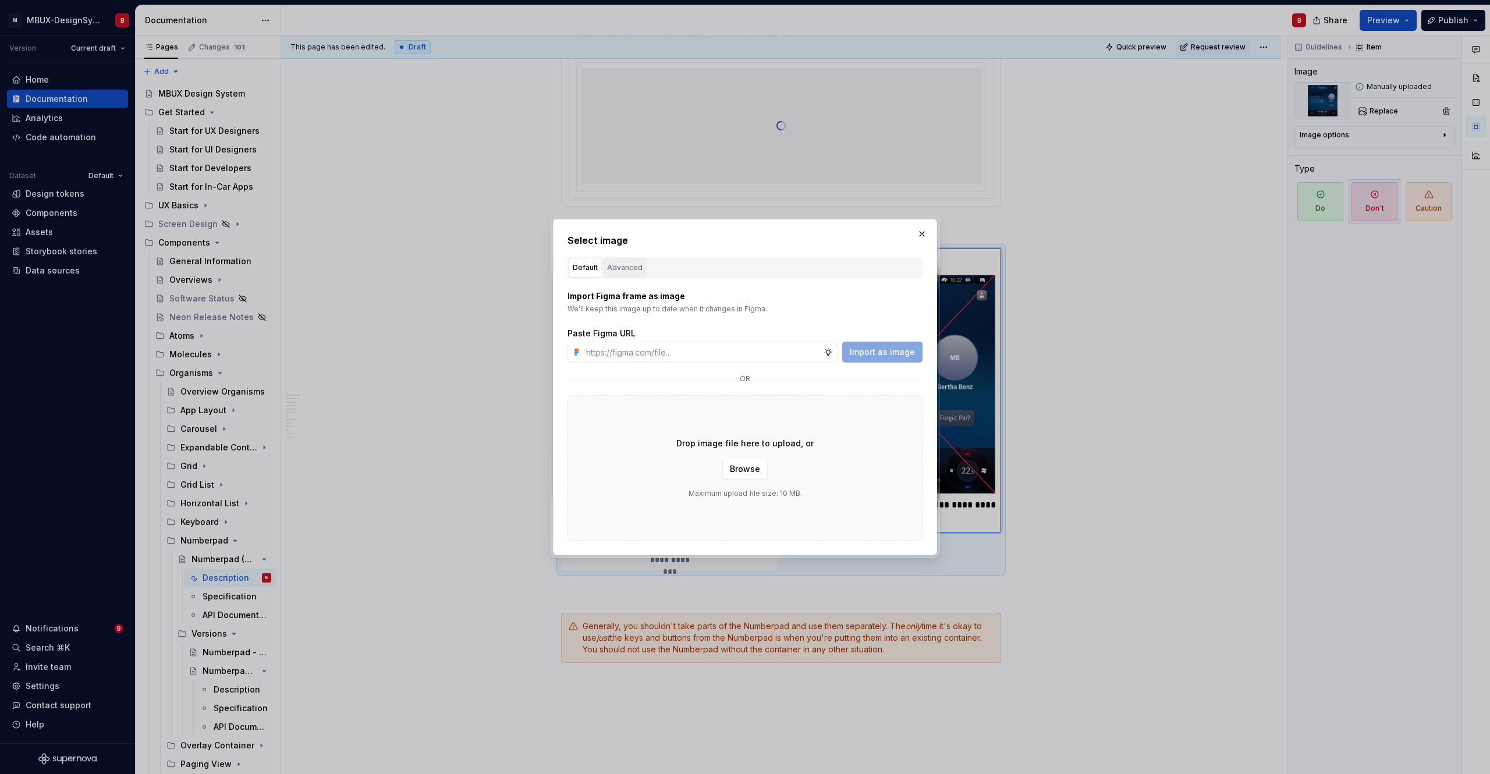
click at [625, 267] on div "Advanced" at bounding box center [625, 268] width 36 height 12
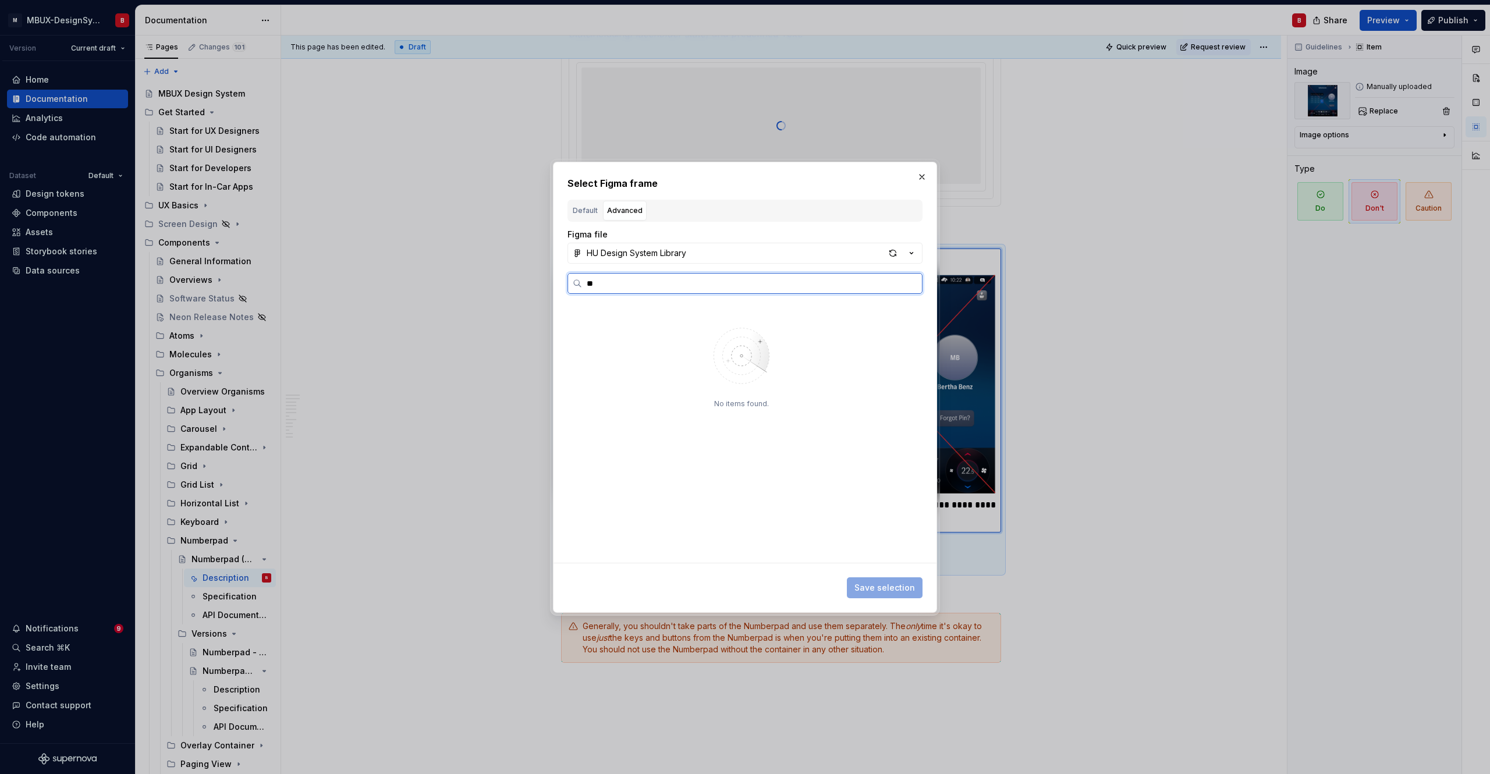
type input "*"
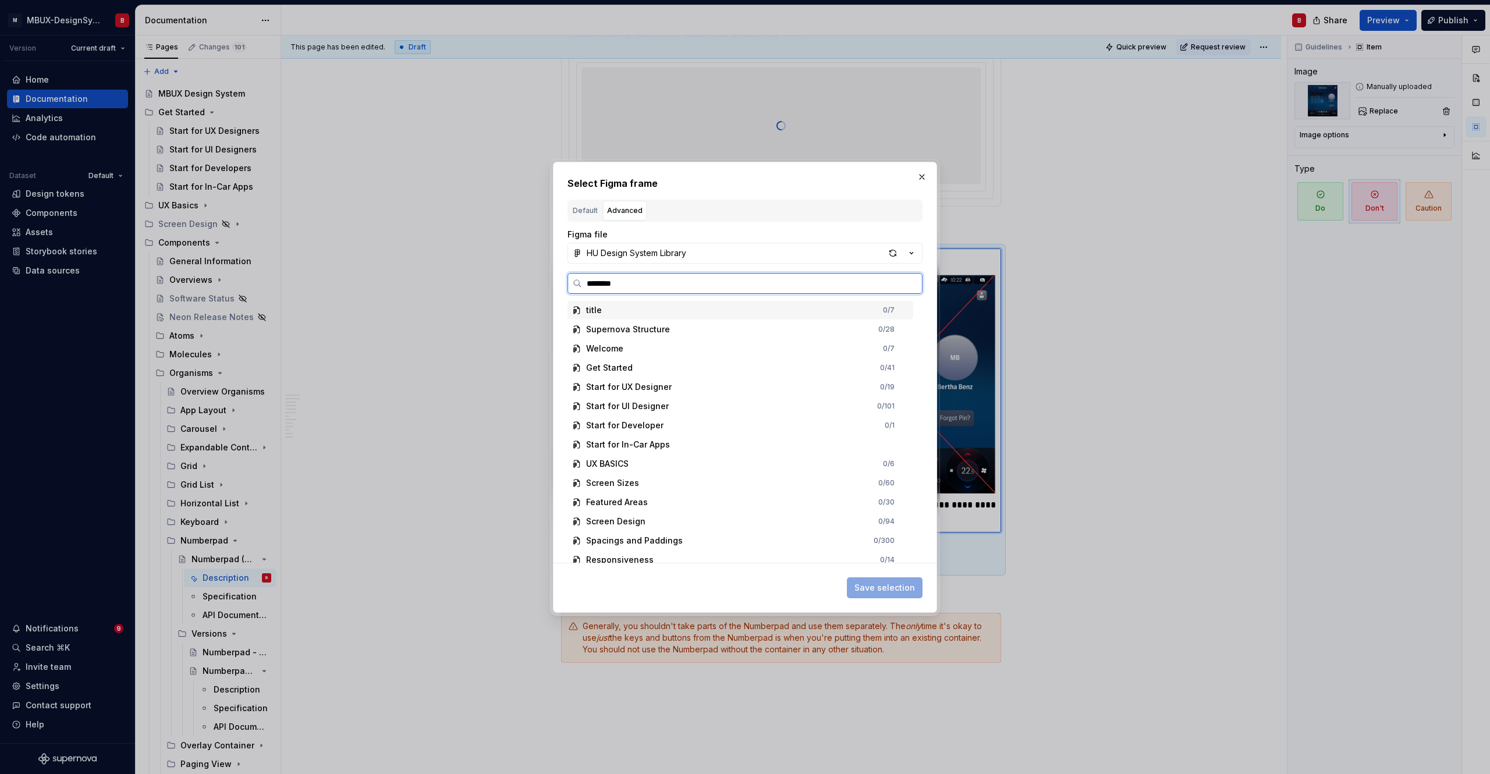
type input "*********"
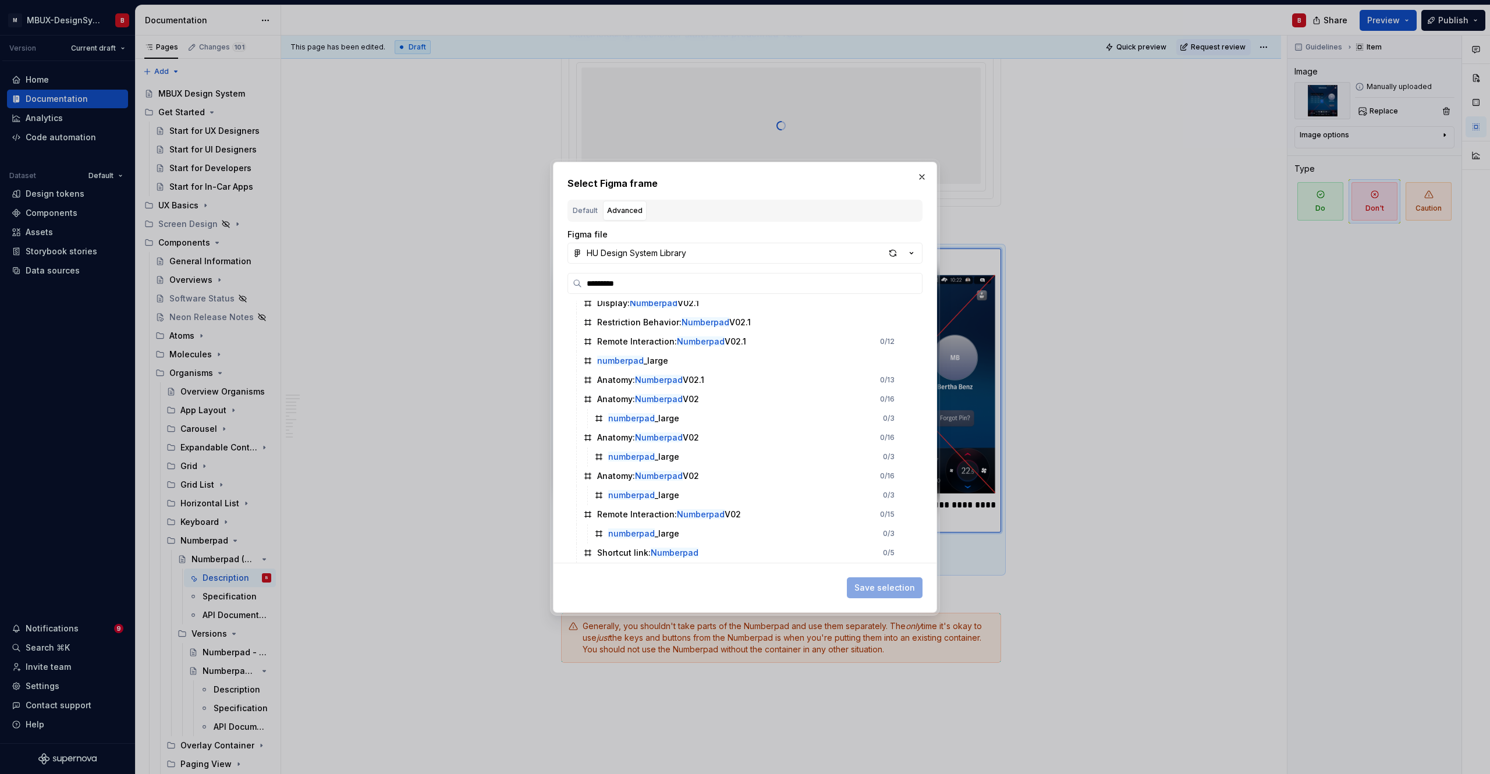
scroll to position [793, 0]
drag, startPoint x: 921, startPoint y: 179, endPoint x: 904, endPoint y: 193, distance: 22.7
click at [921, 179] on button "button" at bounding box center [922, 177] width 16 height 16
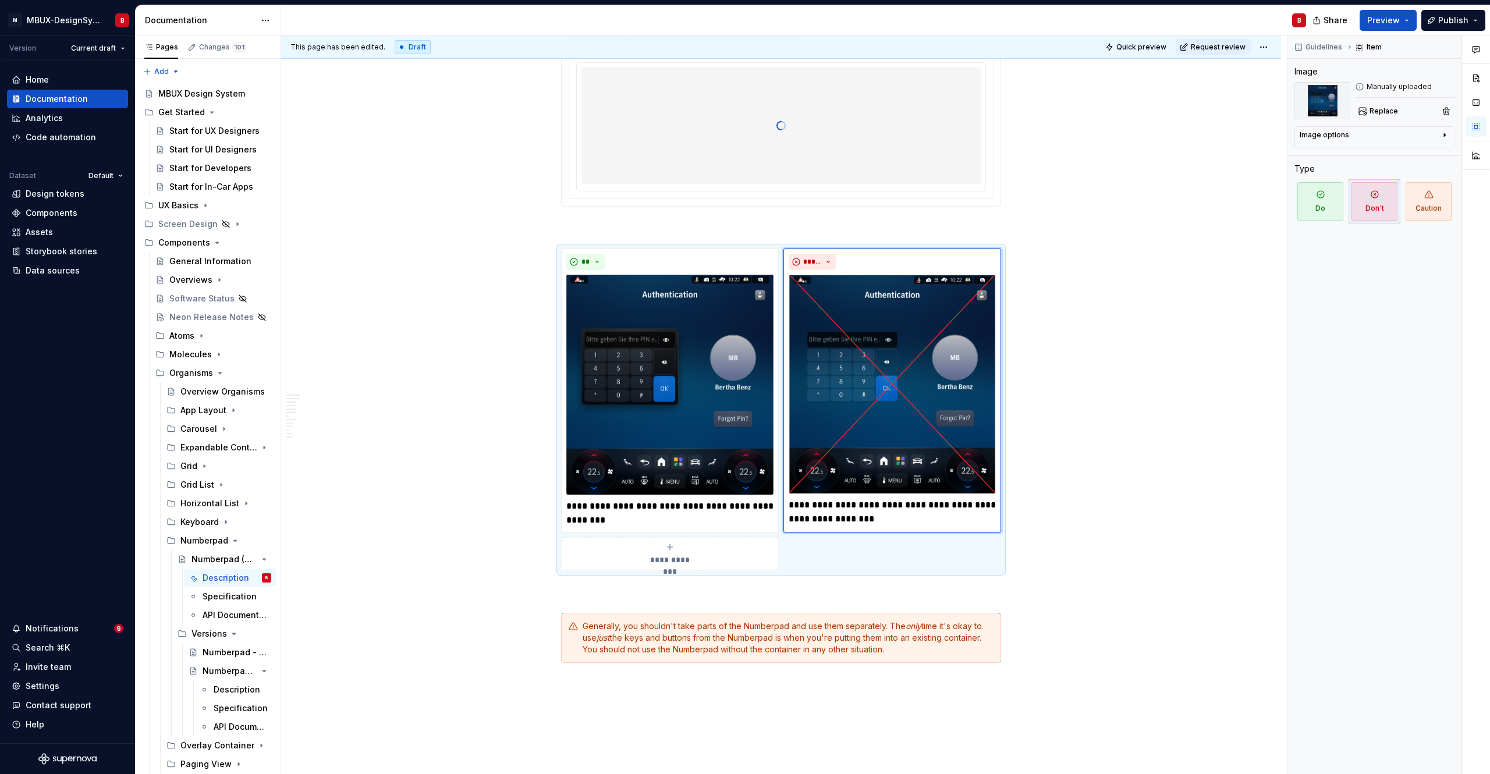
scroll to position [2633, 0]
click at [537, 544] on button "button" at bounding box center [537, 578] width 16 height 16
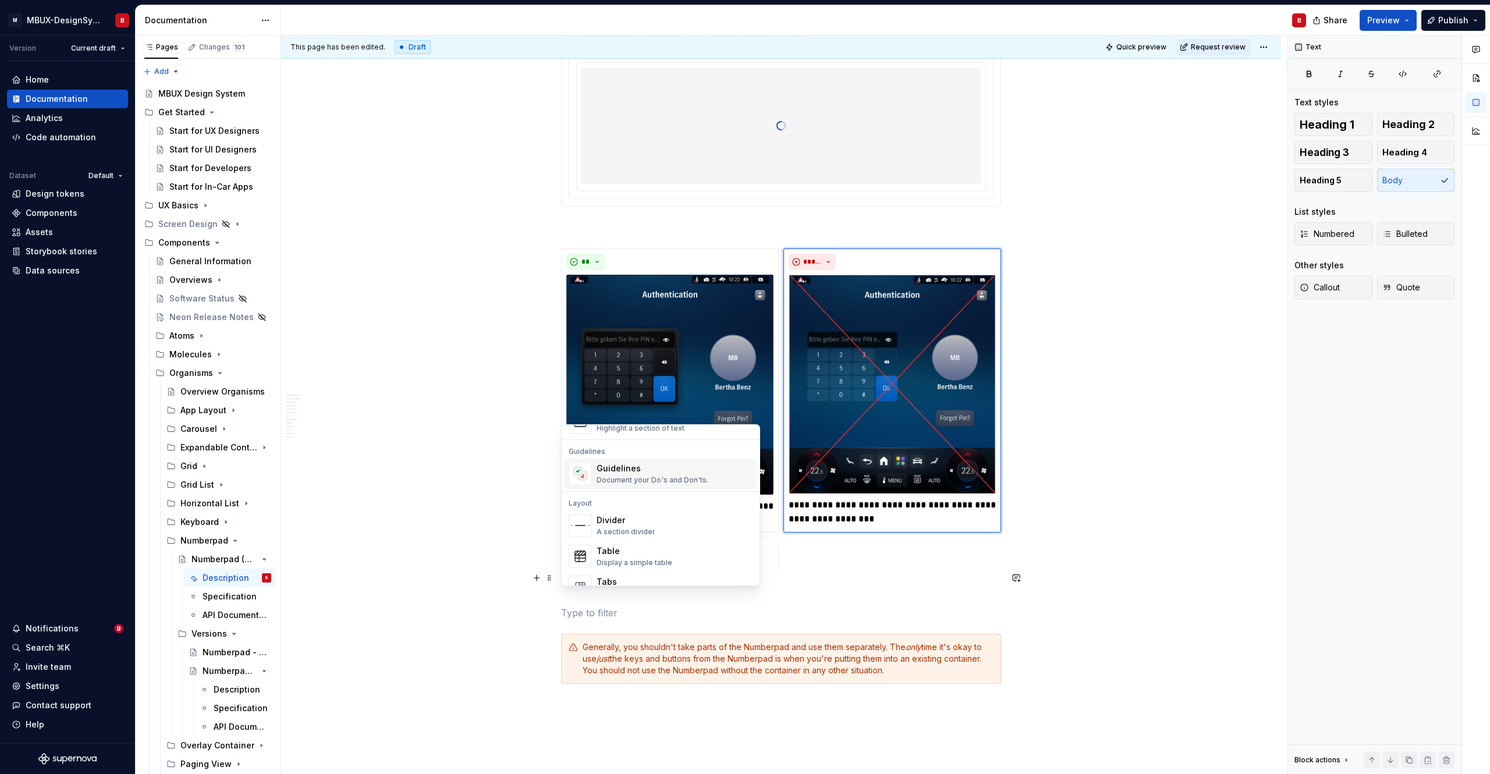
scroll to position [314, 0]
click at [641, 476] on div "Document your Do's and Don'ts." at bounding box center [653, 480] width 112 height 9
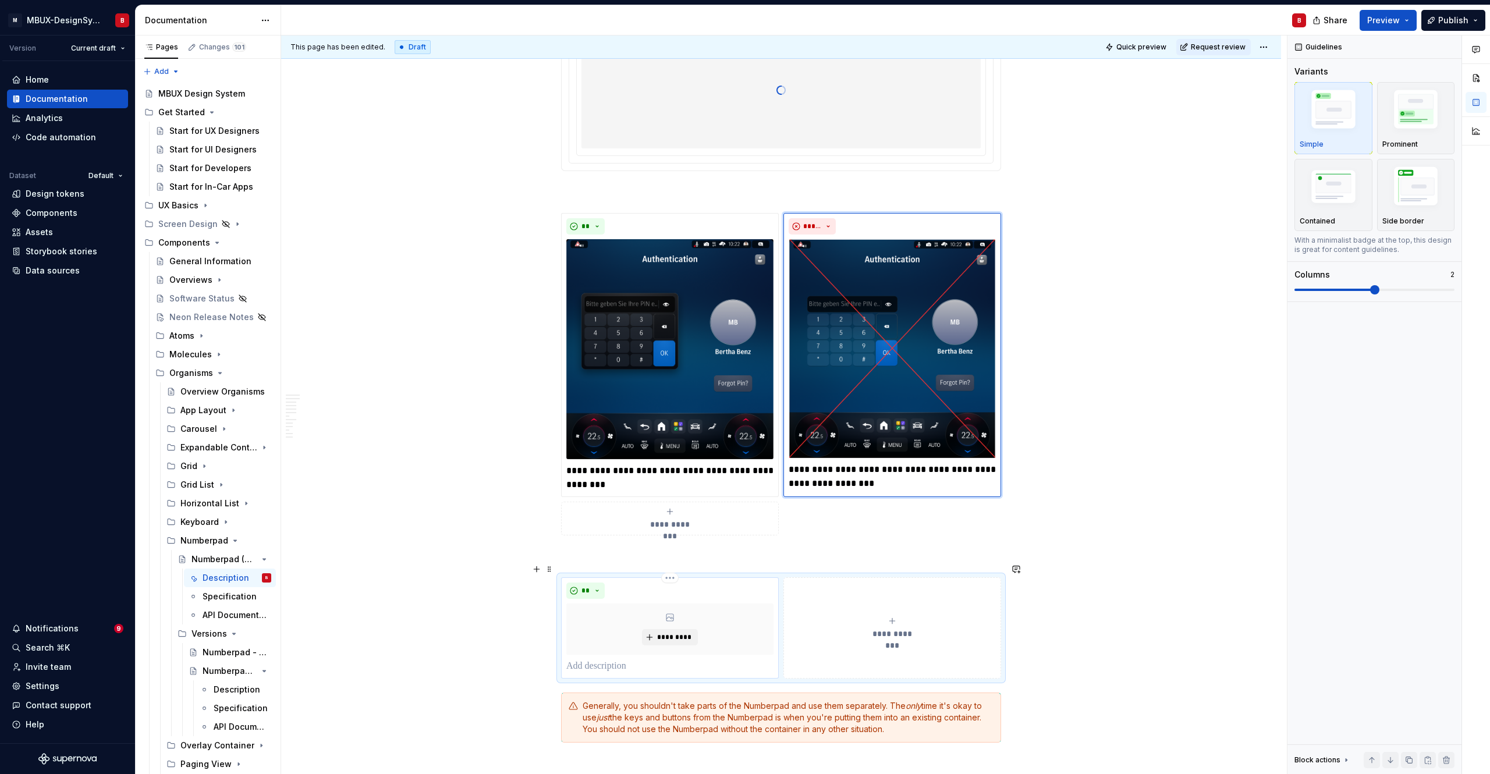
scroll to position [2712, 0]
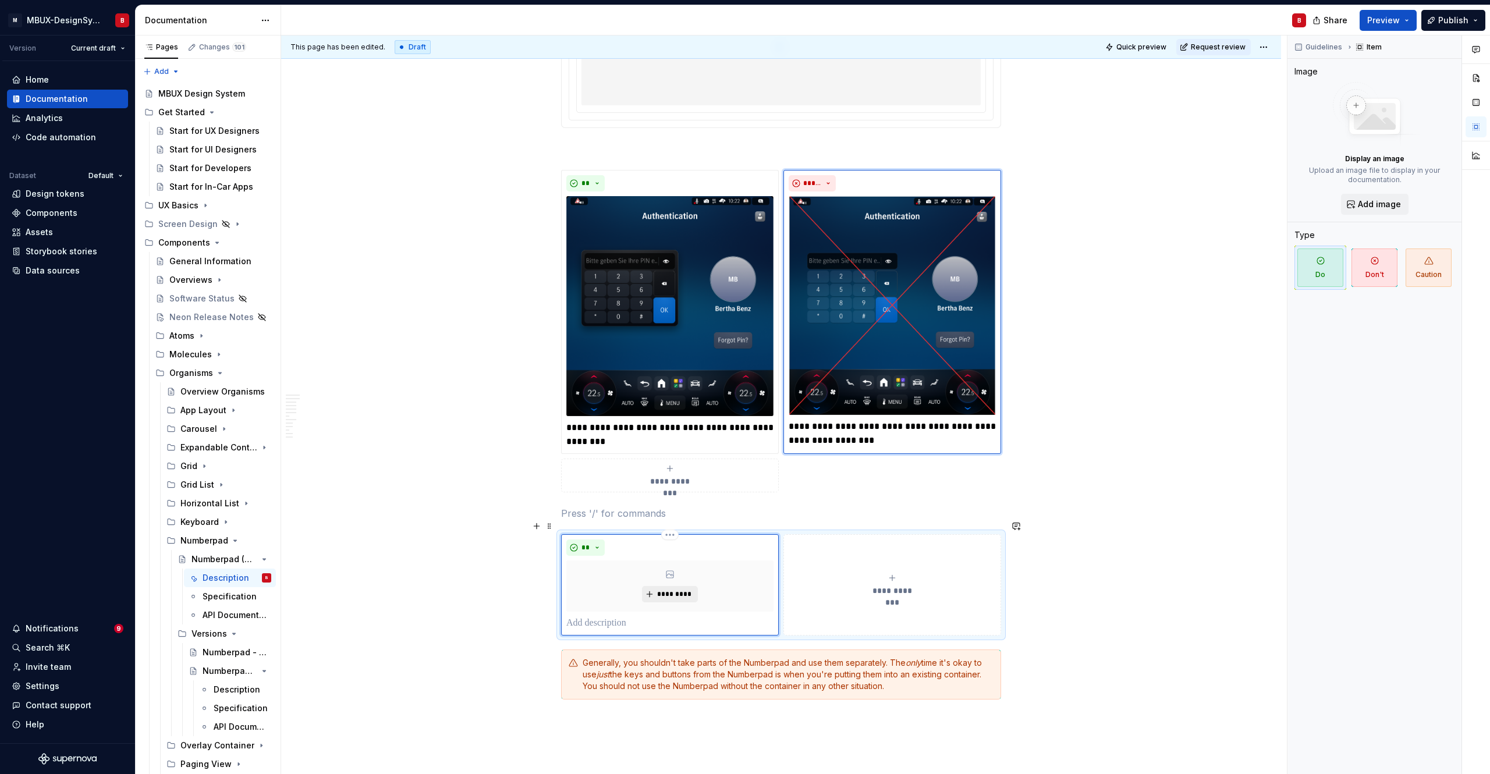
click at [675, 544] on span "*********" at bounding box center [675, 594] width 36 height 9
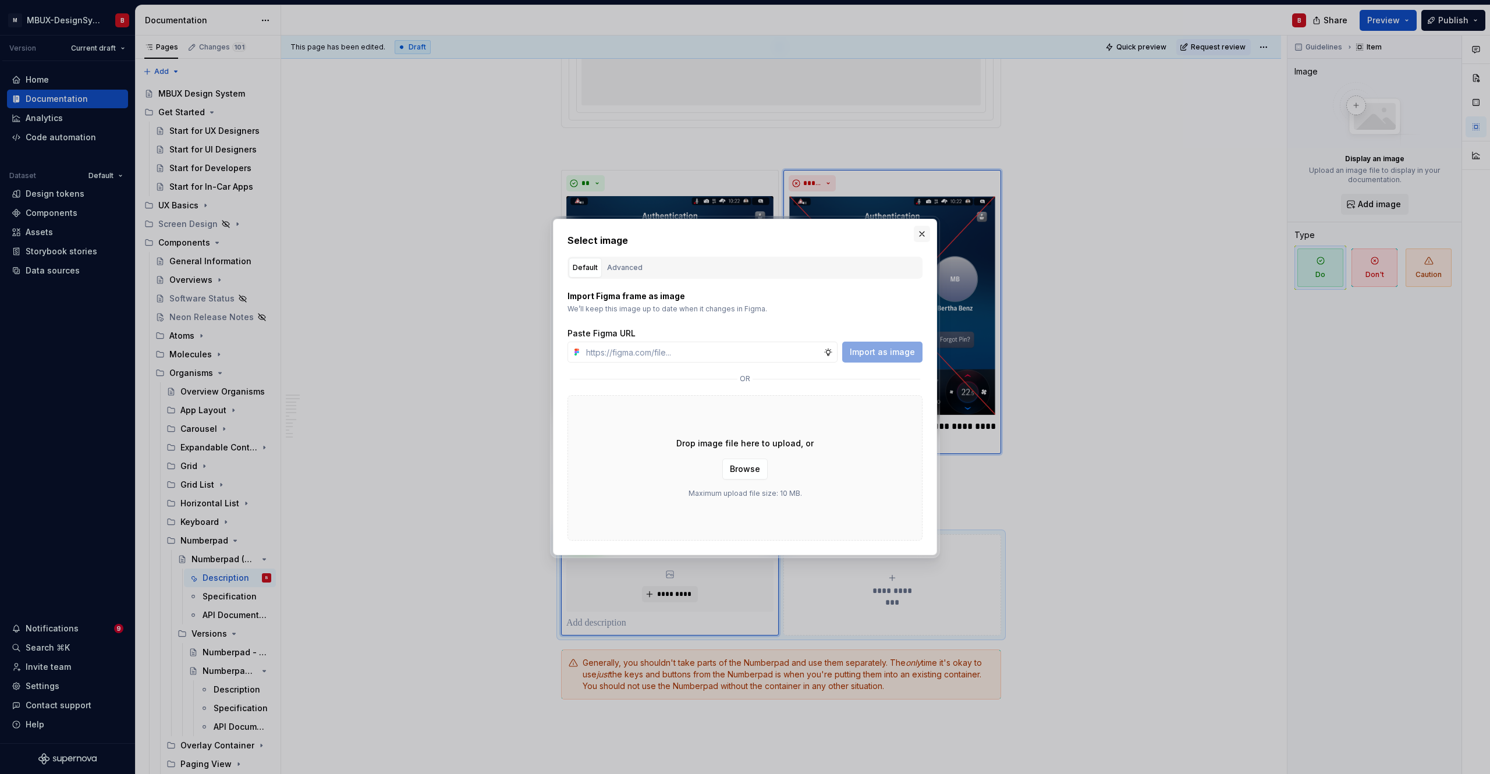
click at [924, 235] on button "button" at bounding box center [922, 234] width 16 height 16
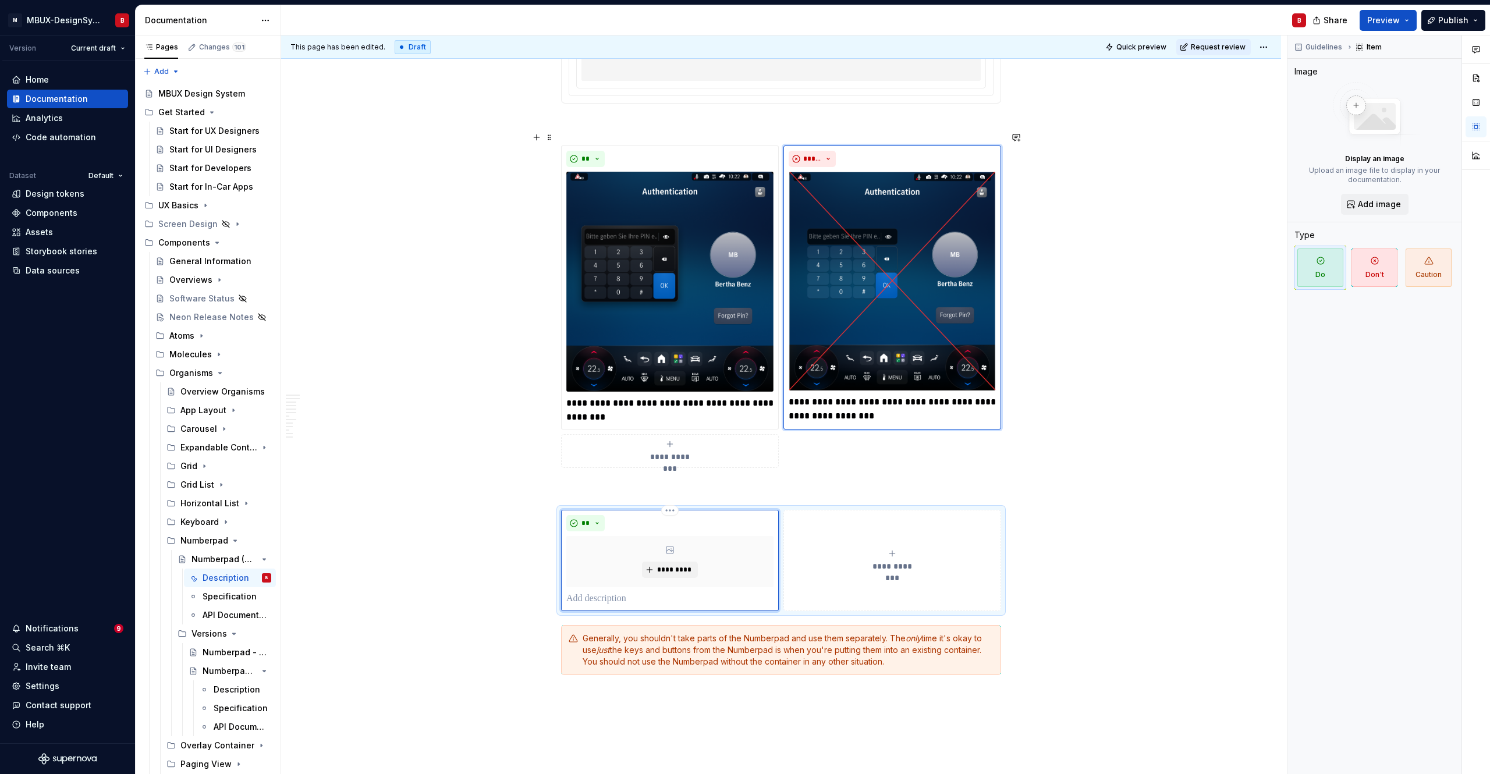
scroll to position [2738, 0]
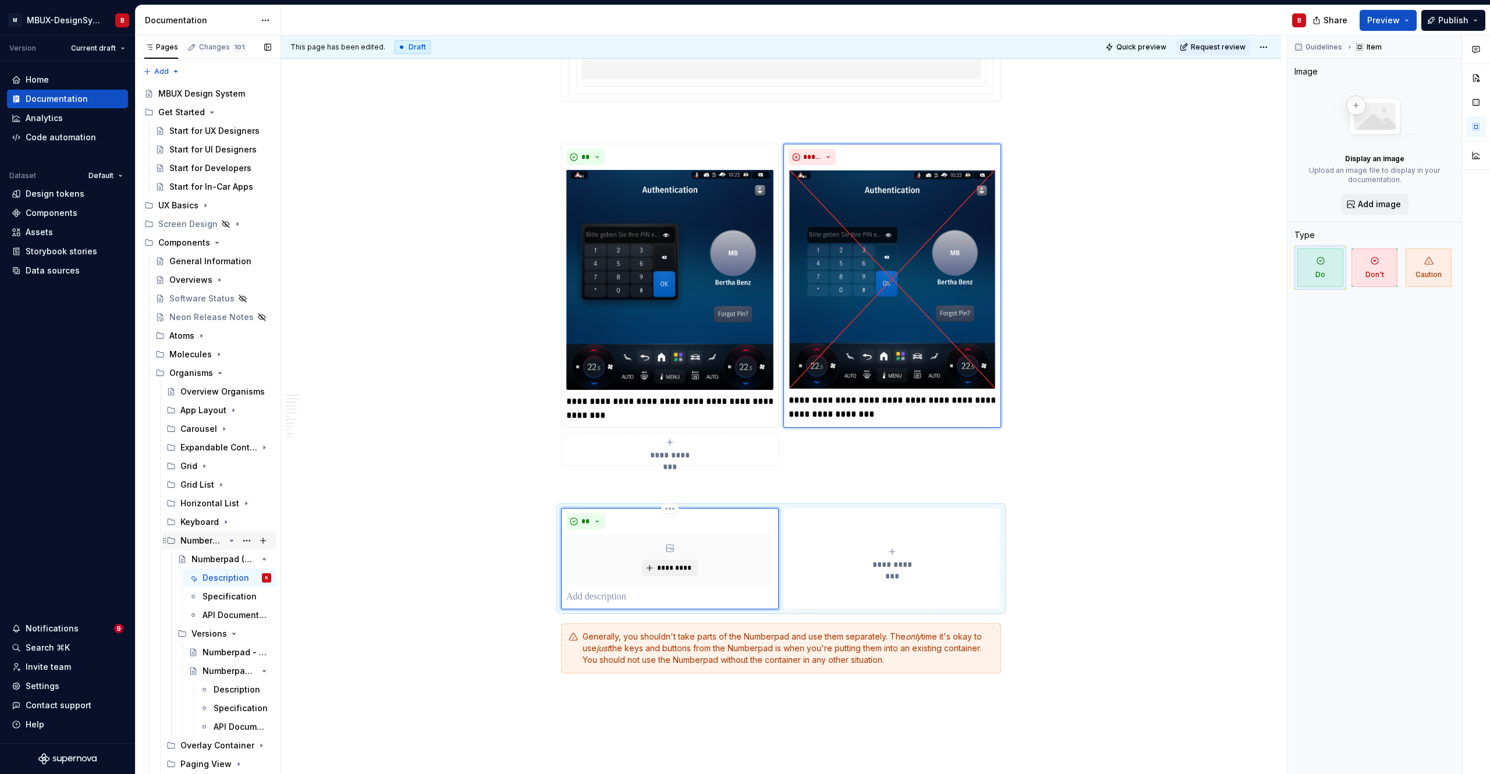
click at [210, 544] on div "Numberpad" at bounding box center [202, 541] width 44 height 12
click at [218, 371] on icon "Page tree" at bounding box center [219, 372] width 9 height 9
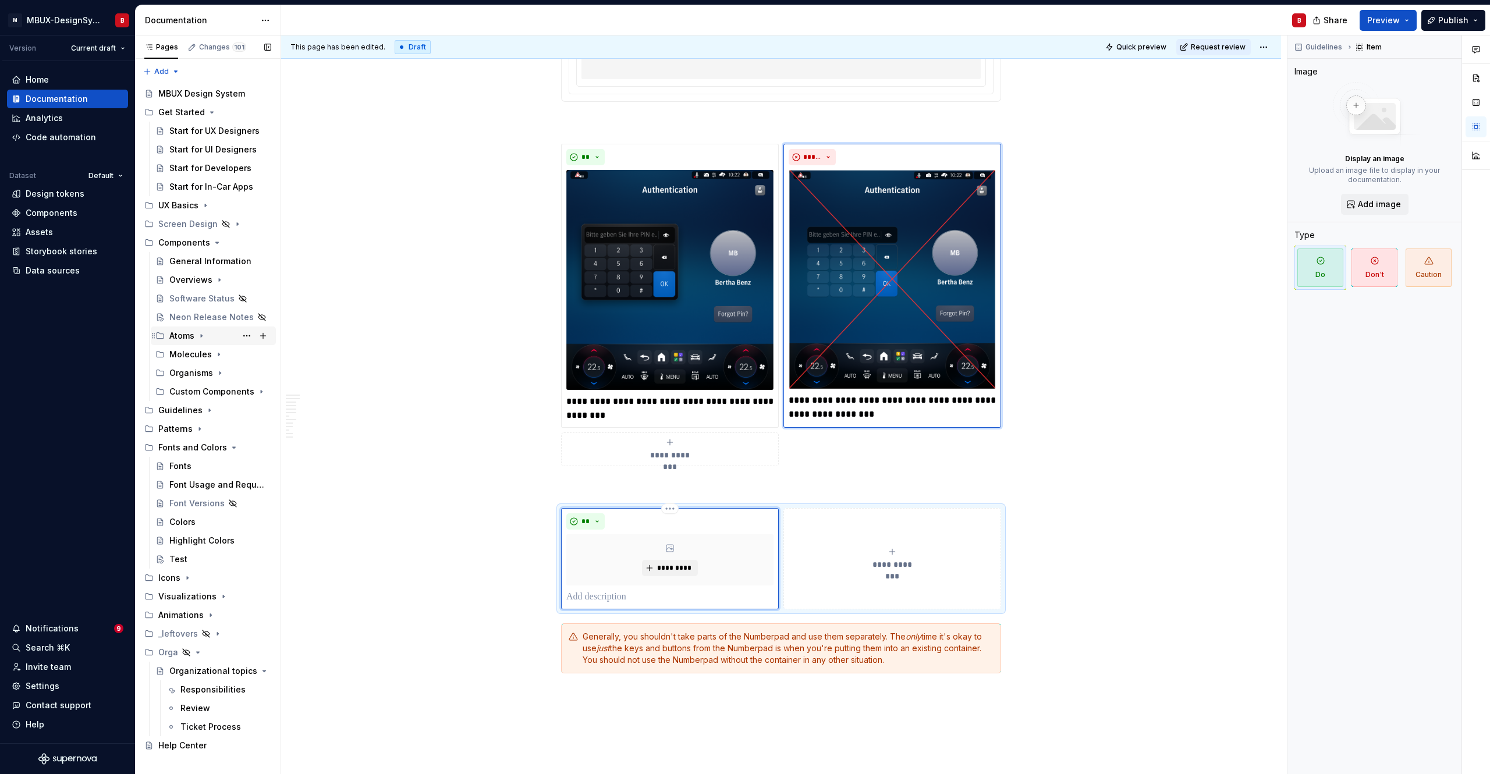
click at [204, 335] on icon "Page tree" at bounding box center [201, 335] width 9 height 9
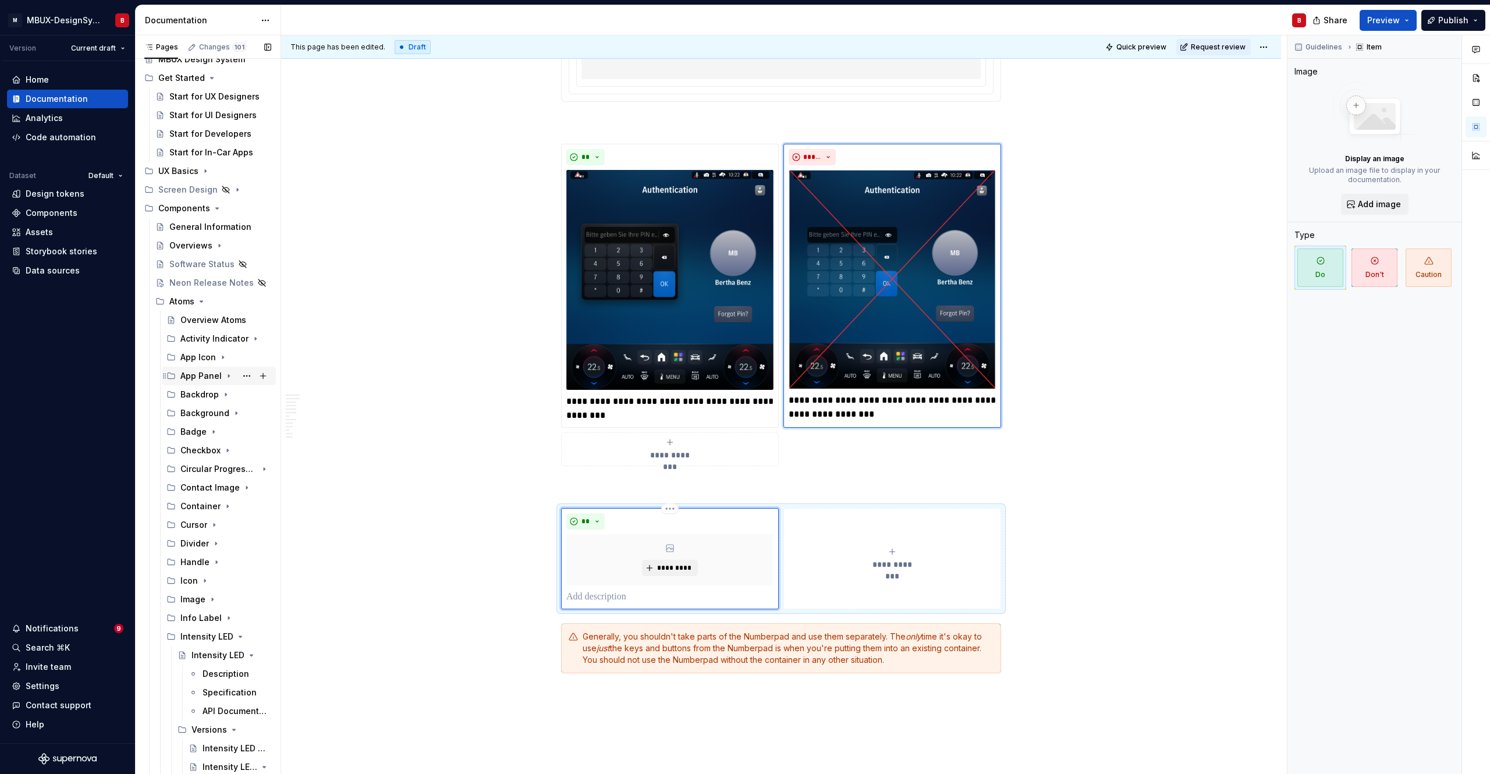
scroll to position [79, 0]
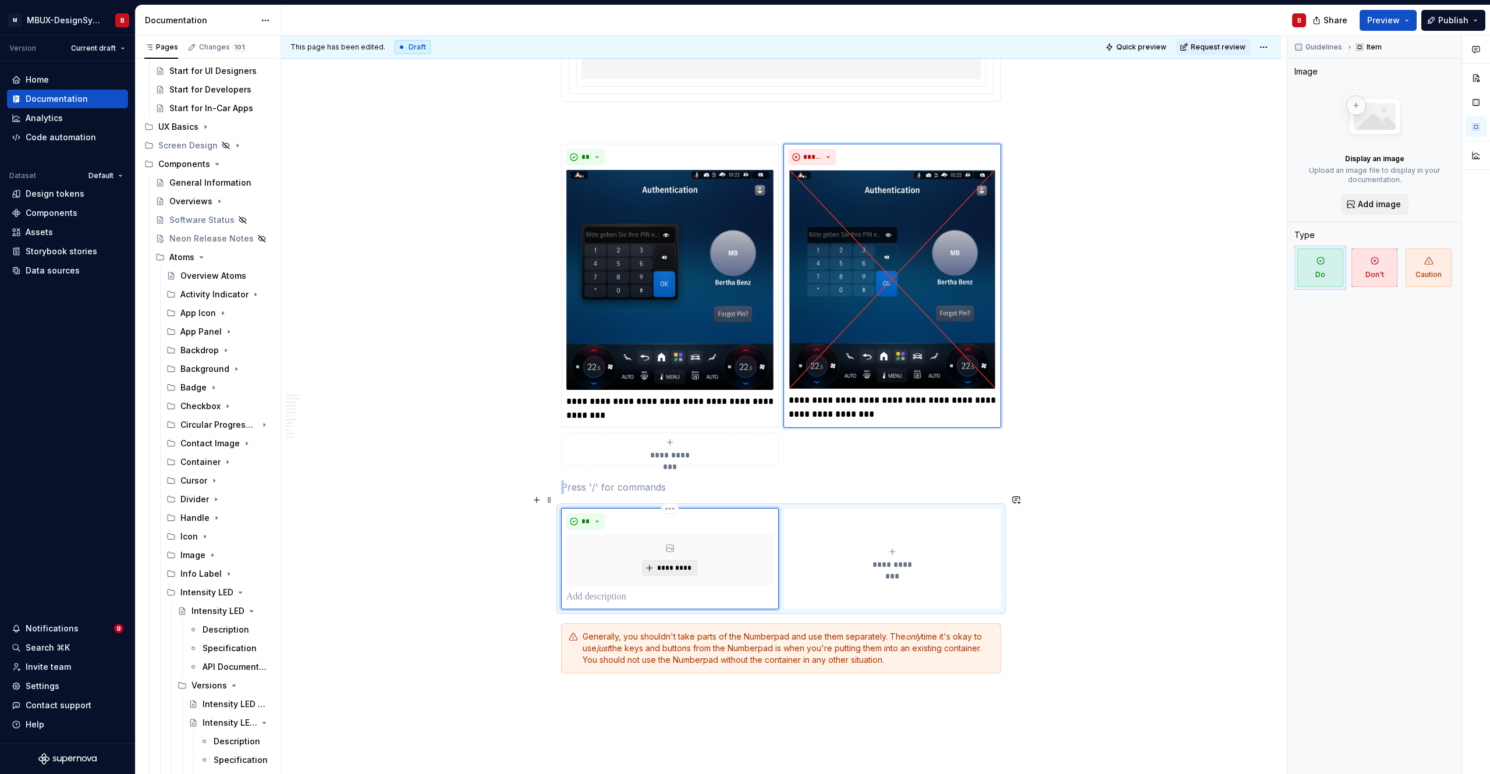
click at [678, 544] on span "*********" at bounding box center [675, 567] width 36 height 9
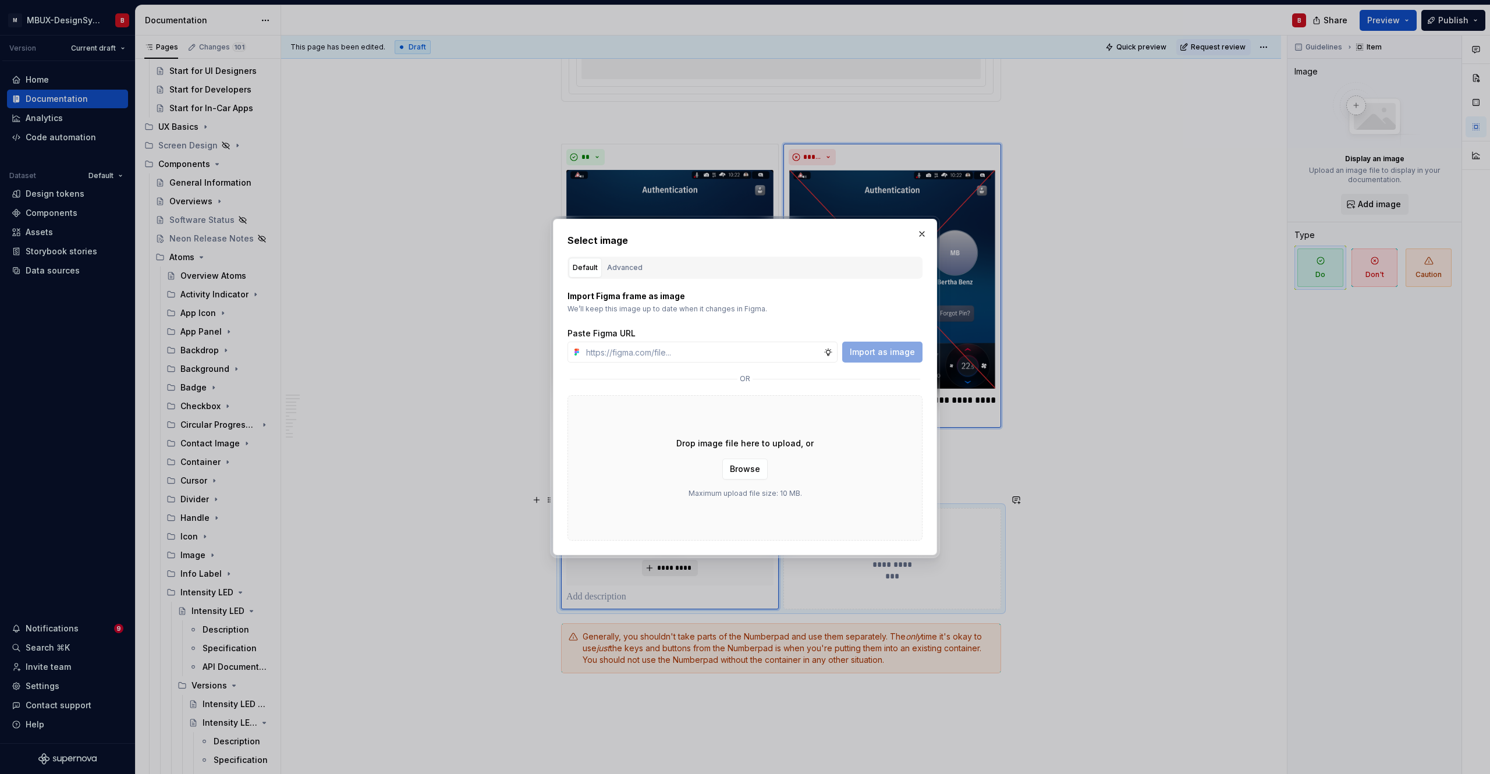
scroll to position [2738, 0]
type textarea "*"
paste input "[URL][DOMAIN_NAME]"
type input "[URL][DOMAIN_NAME]"
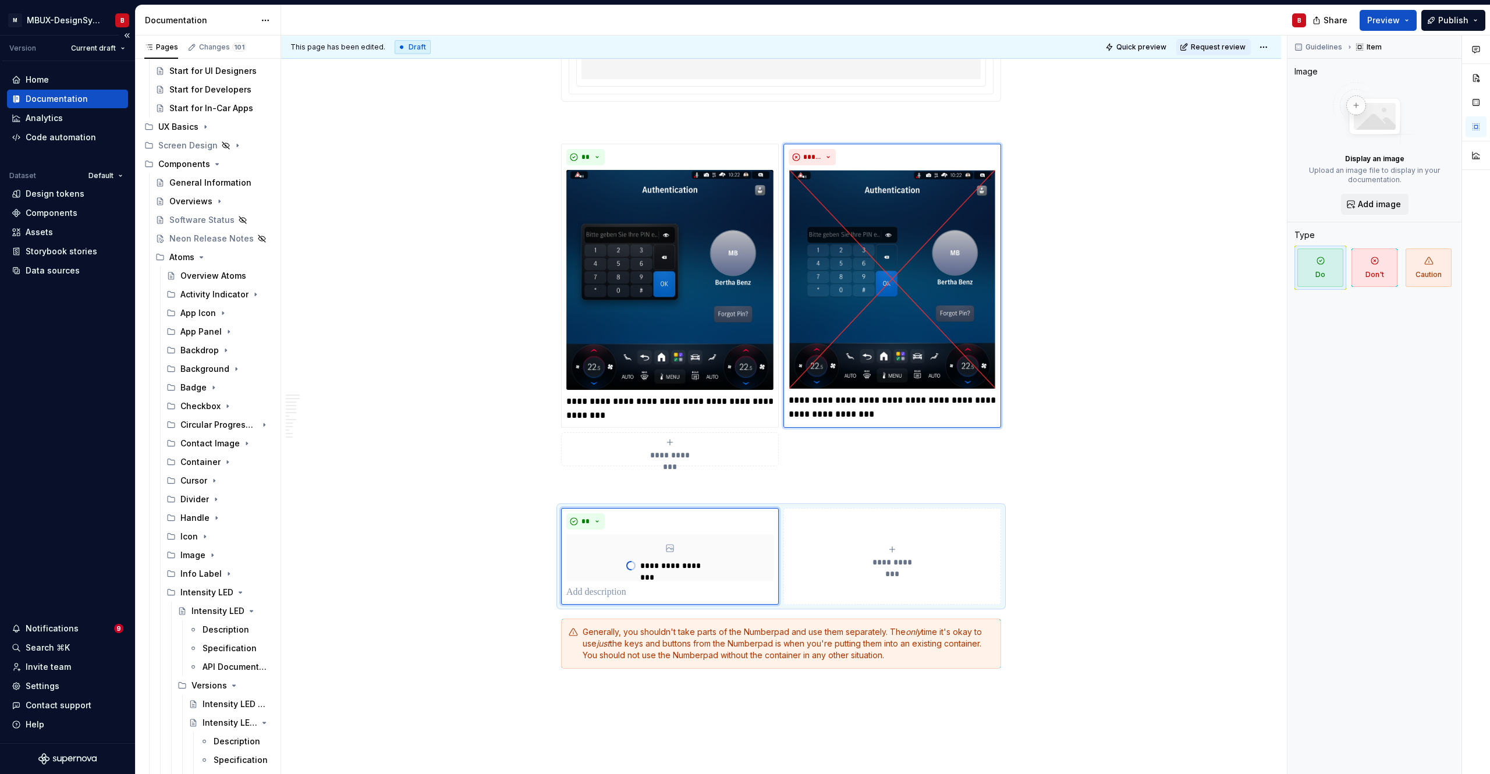
type textarea "*"
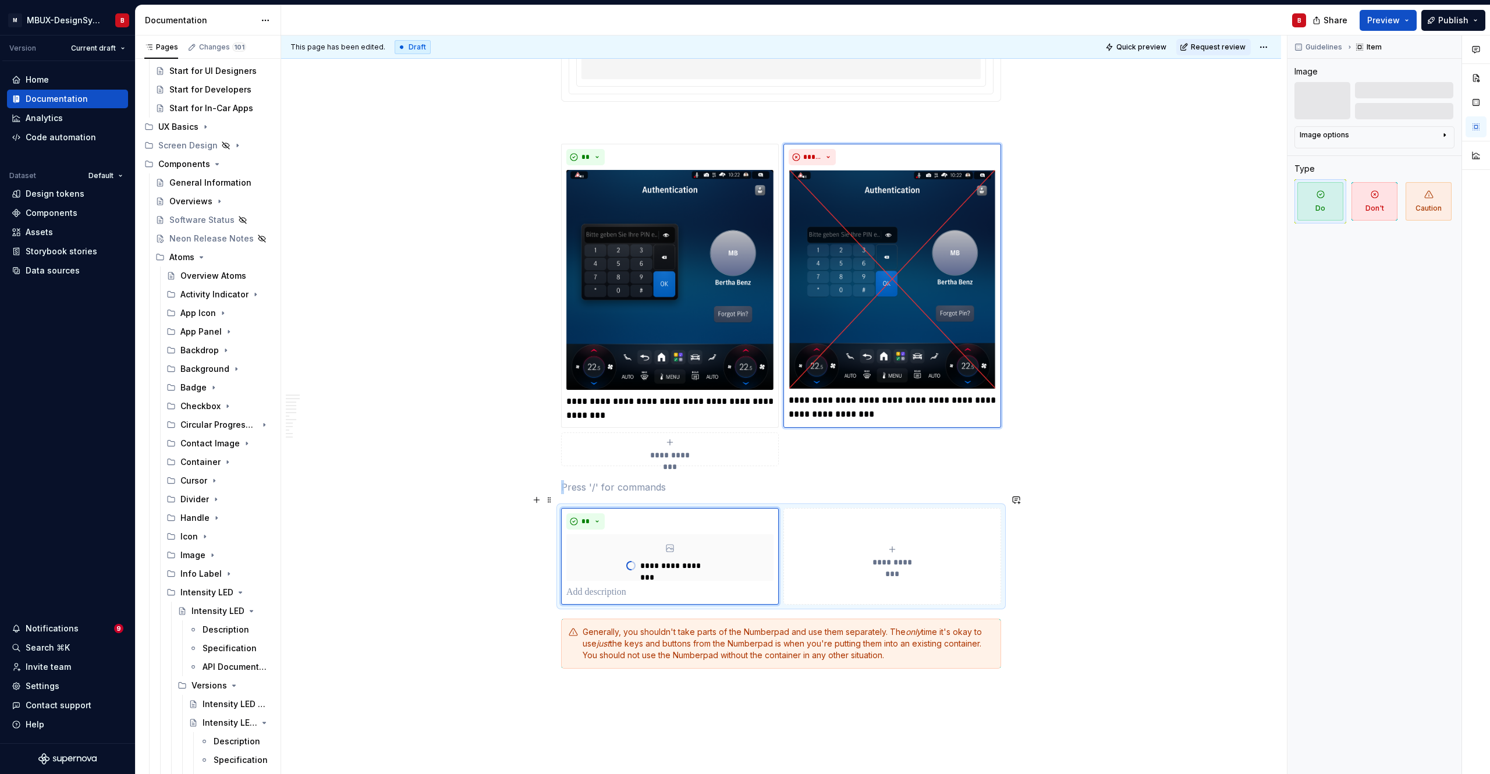
click at [900, 544] on div "**********" at bounding box center [892, 556] width 207 height 23
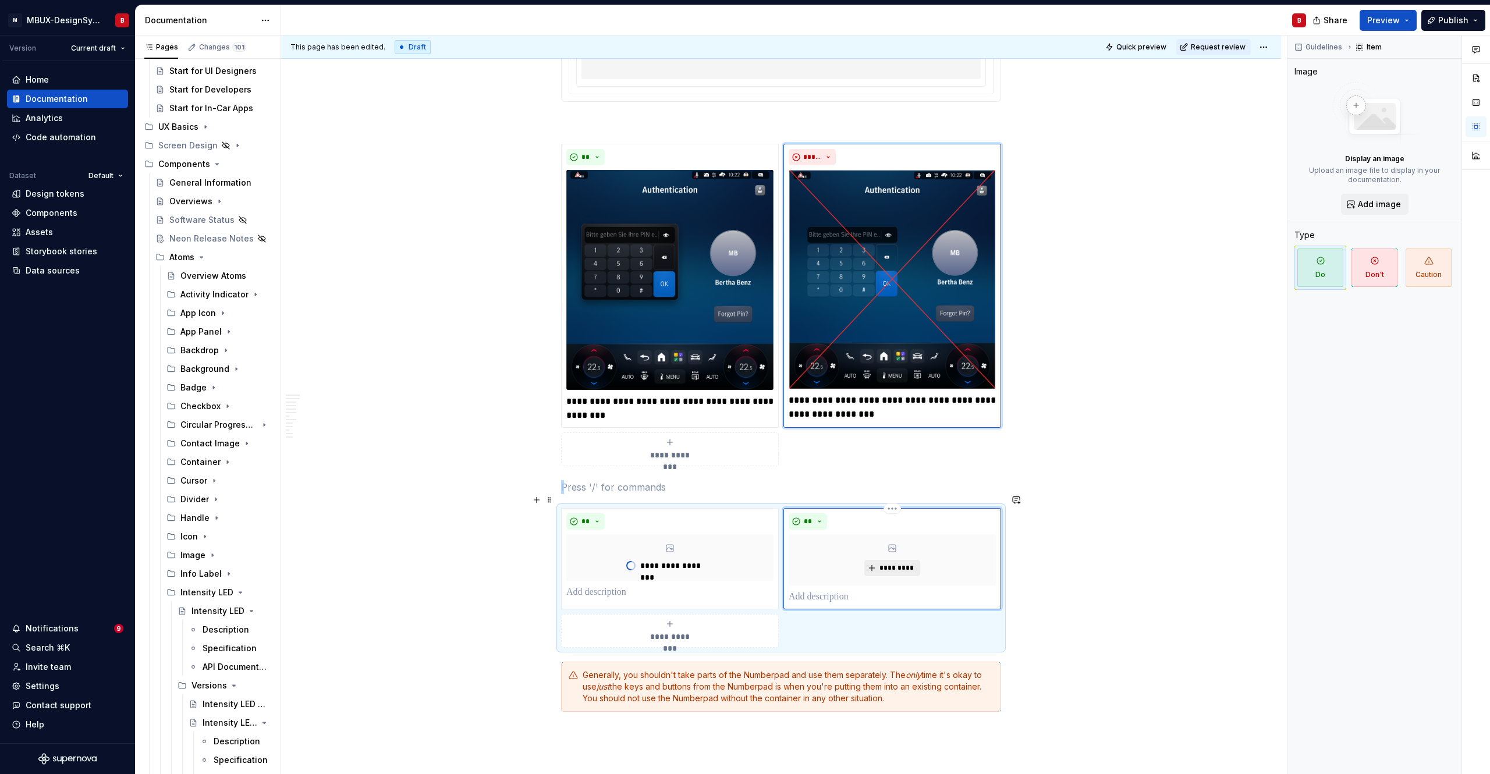
click at [891, 544] on span "*********" at bounding box center [897, 567] width 36 height 9
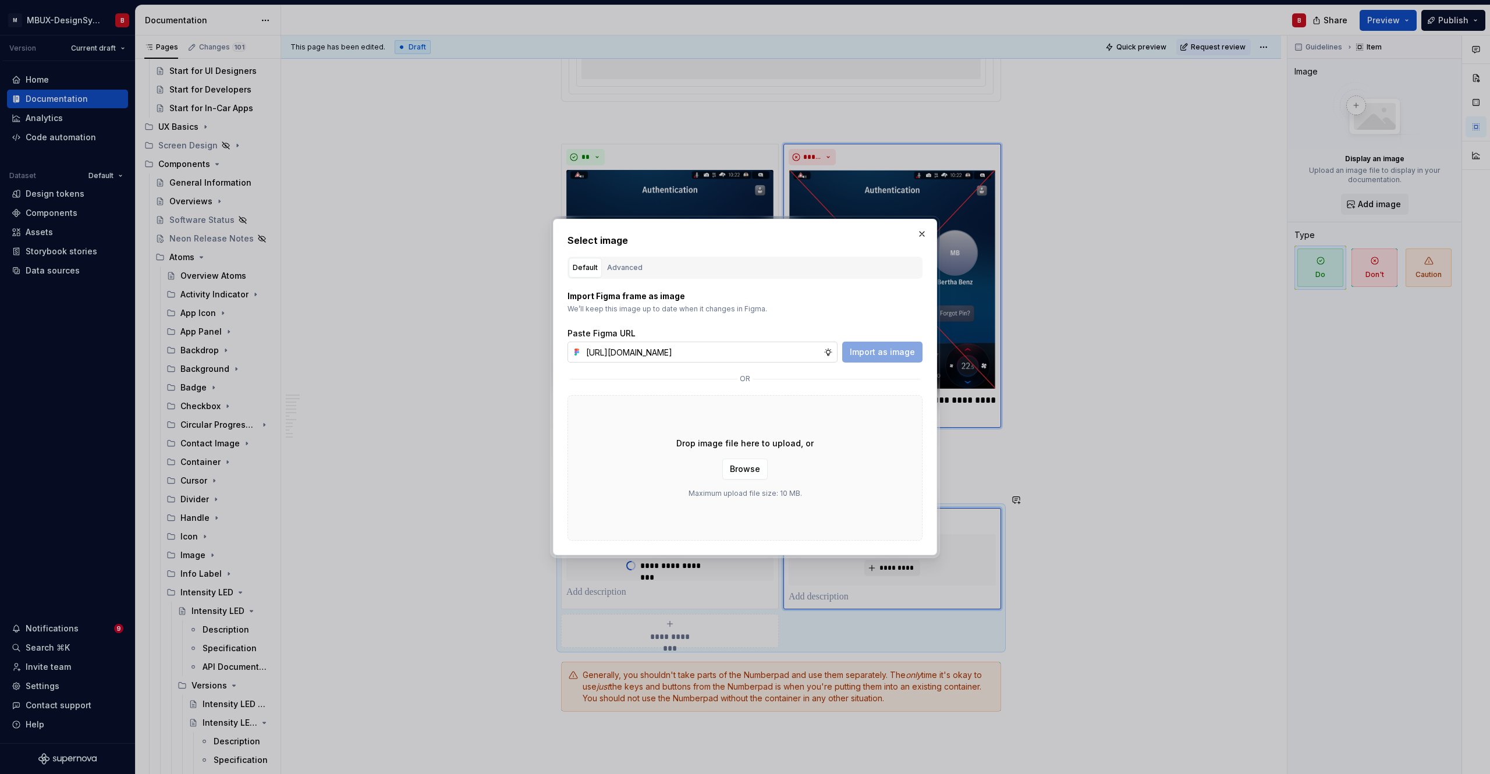
scroll to position [0, 306]
type input "[URL][DOMAIN_NAME]"
click at [870, 353] on span "Import as image" at bounding box center [882, 352] width 65 height 12
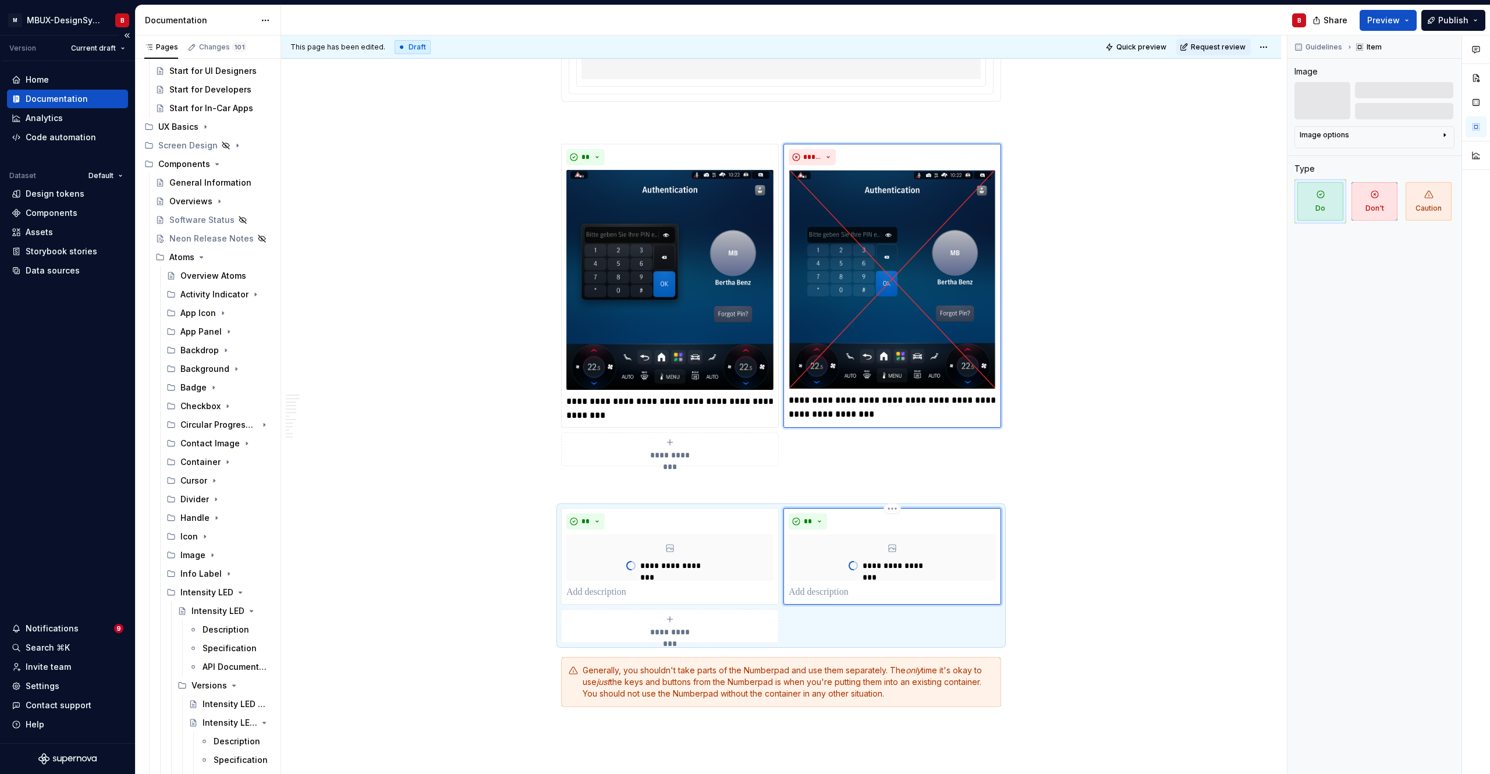
type textarea "*"
